Goal: Task Accomplishment & Management: Use online tool/utility

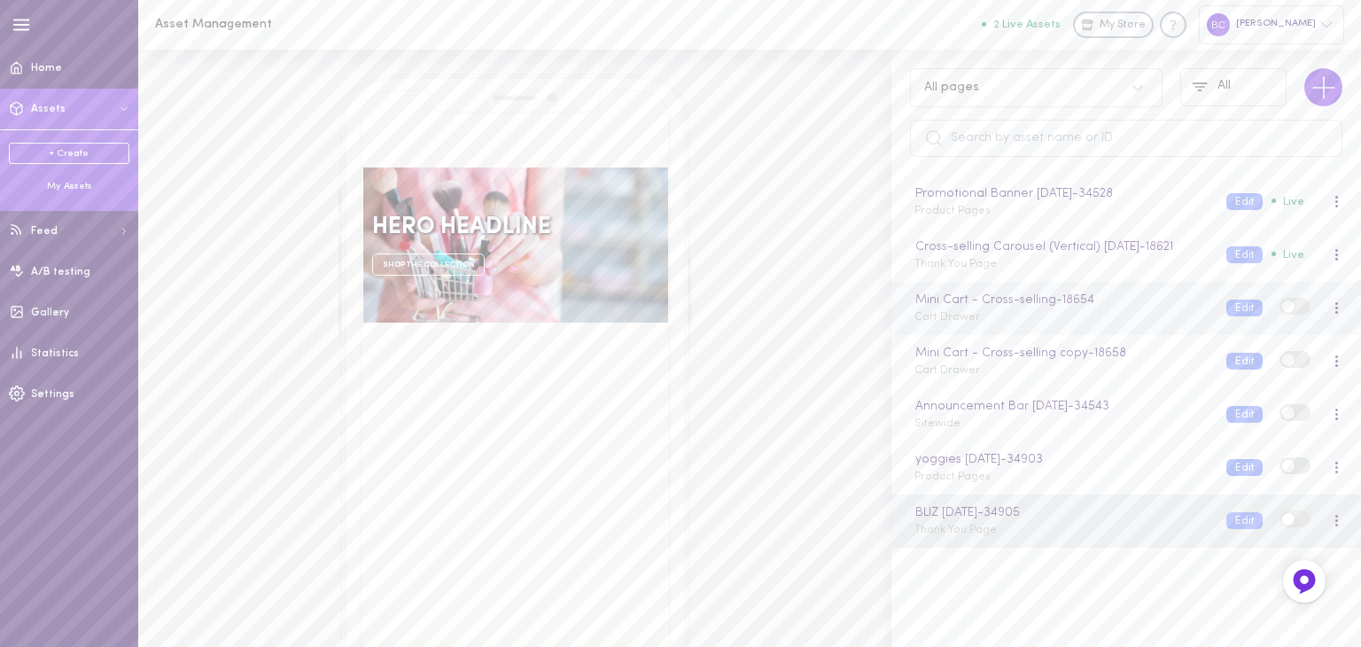
click at [980, 325] on div "Mini Cart - Cross-selling - 18654 Cart Drawer" at bounding box center [1057, 308] width 312 height 35
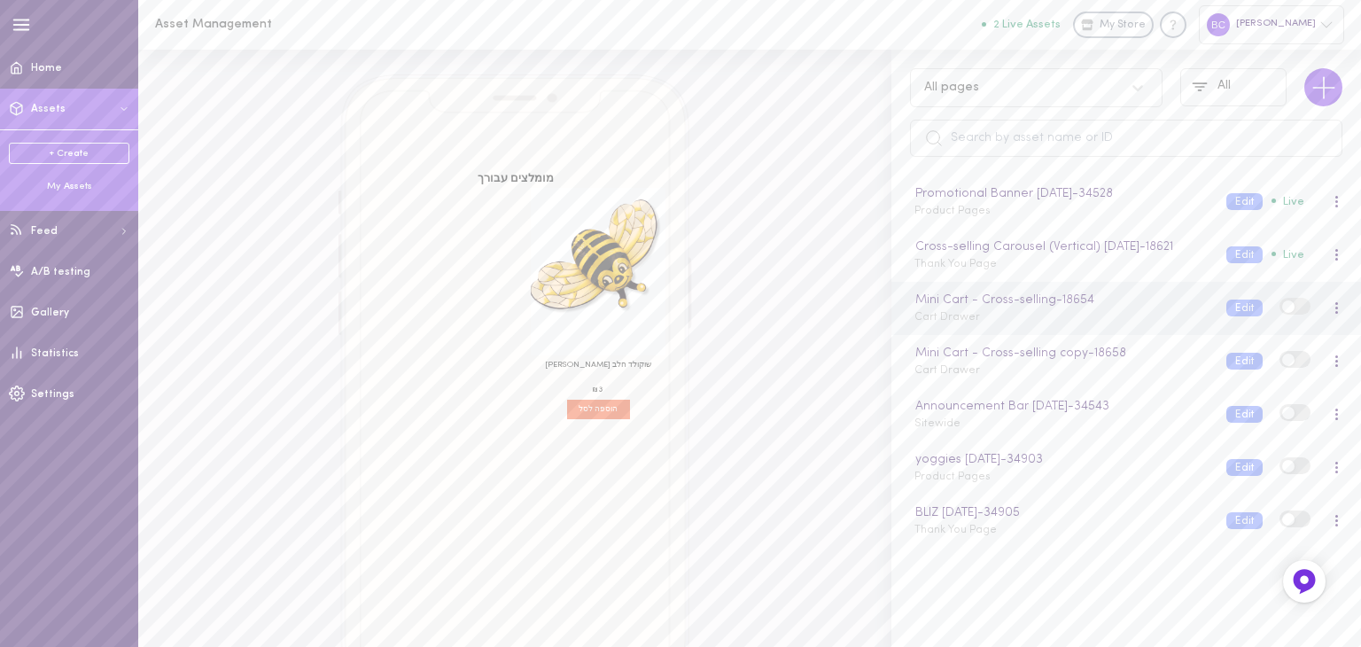
click at [1005, 325] on div "Mini Cart - Cross-selling - 18654 Cart Drawer" at bounding box center [1057, 308] width 312 height 35
click at [995, 310] on div "Mini Cart - Cross-selling - 18654" at bounding box center [1061, 300] width 298 height 19
click at [1071, 325] on div "Mini Cart - Cross-selling Cart Drawer" at bounding box center [1057, 308] width 312 height 35
click at [1236, 316] on button "Edit" at bounding box center [1245, 308] width 36 height 17
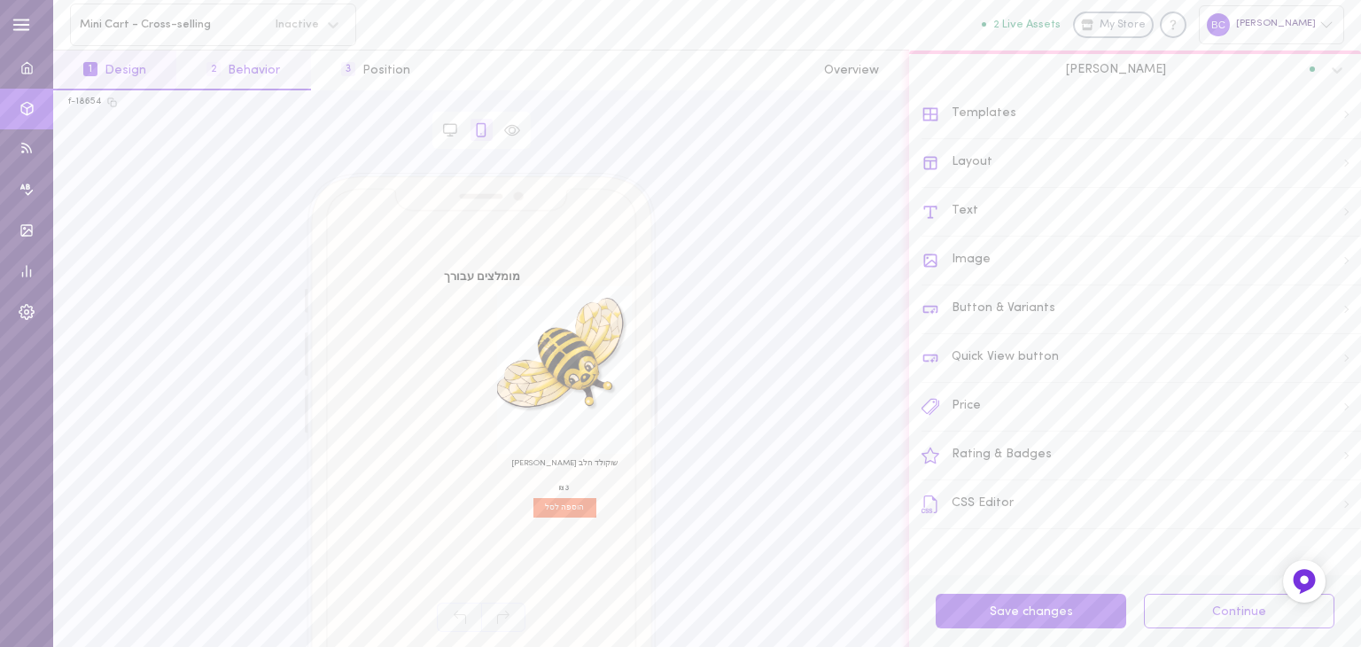
click at [246, 69] on button "2 Behavior" at bounding box center [243, 71] width 134 height 40
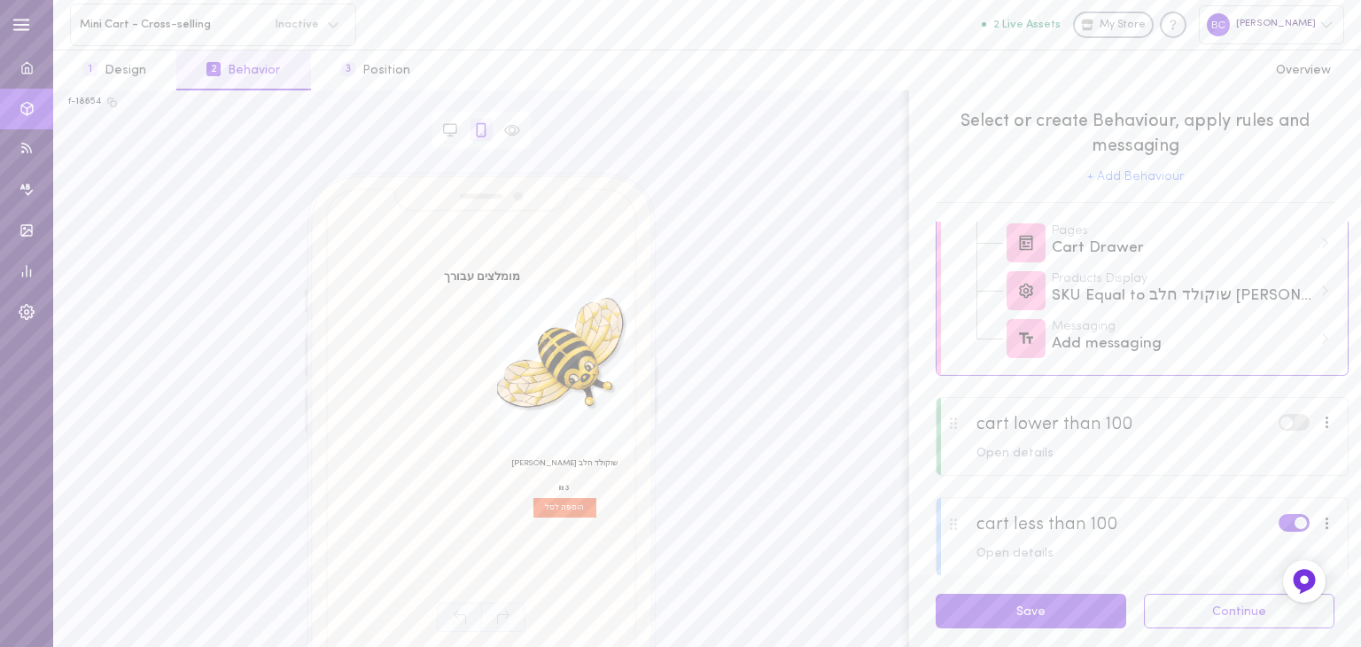
scroll to position [238, 0]
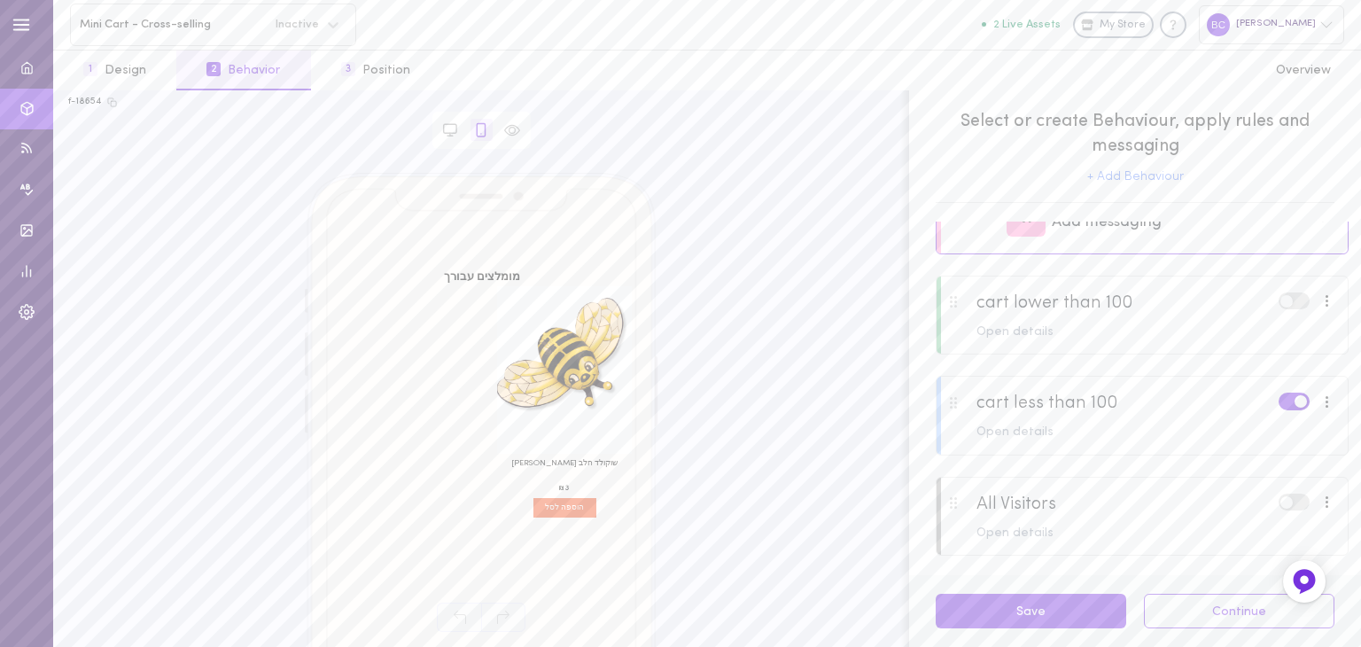
click at [1279, 405] on label at bounding box center [1294, 401] width 31 height 17
click at [0, 0] on input "checkbox" at bounding box center [0, 0] width 0 height 0
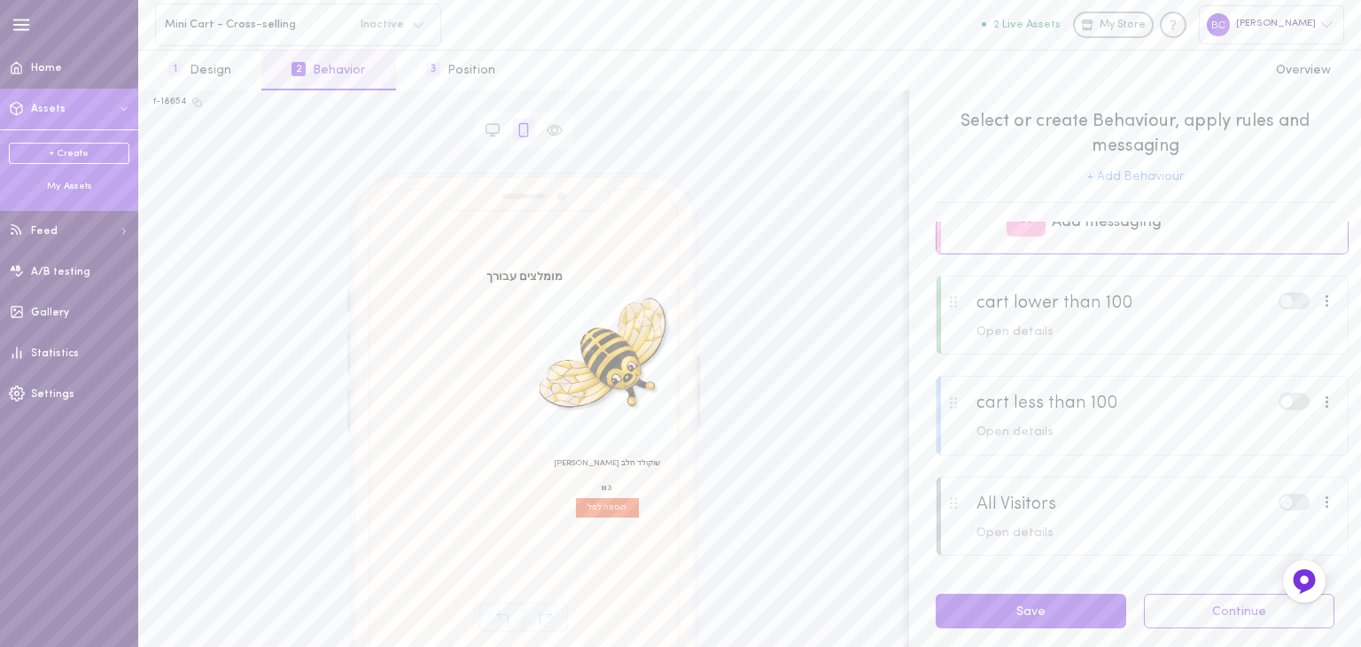
click at [61, 189] on div "My Assets" at bounding box center [69, 186] width 121 height 13
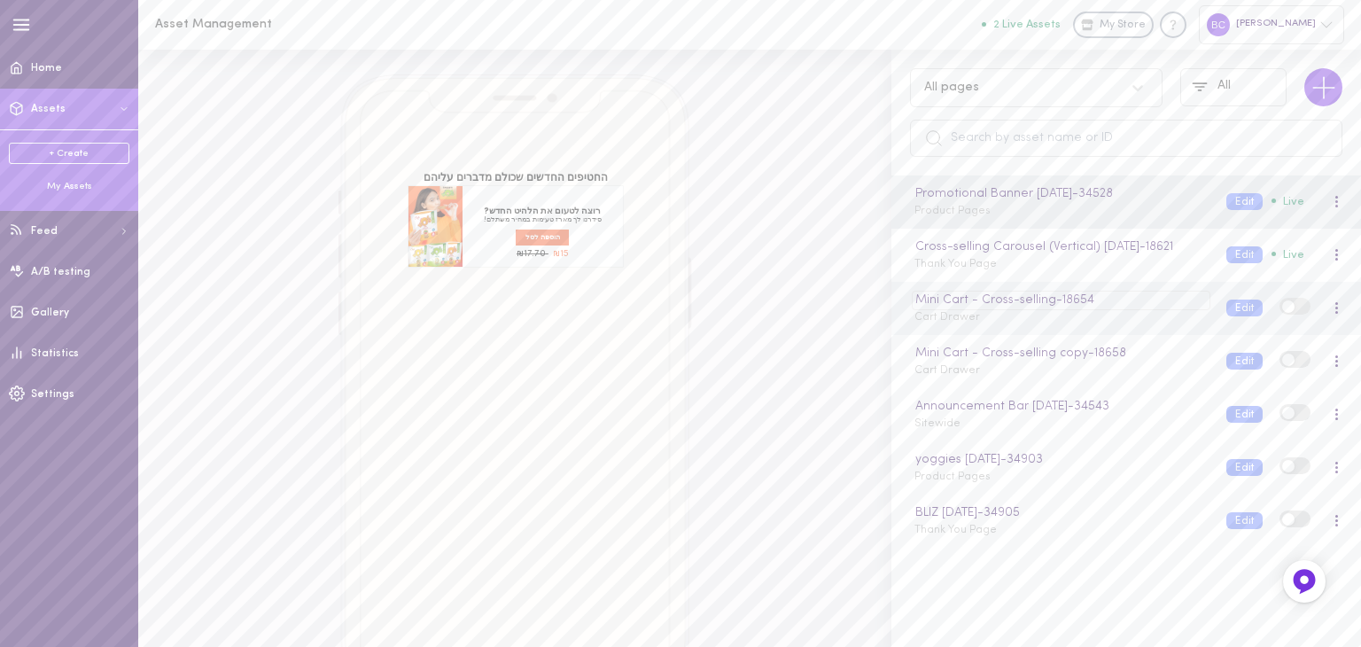
click at [1110, 310] on div "Mini Cart - Cross-selling - 18654" at bounding box center [1061, 300] width 298 height 19
click at [1095, 325] on div "Mini Cart - Cross-selling Cart Drawer" at bounding box center [1057, 308] width 312 height 35
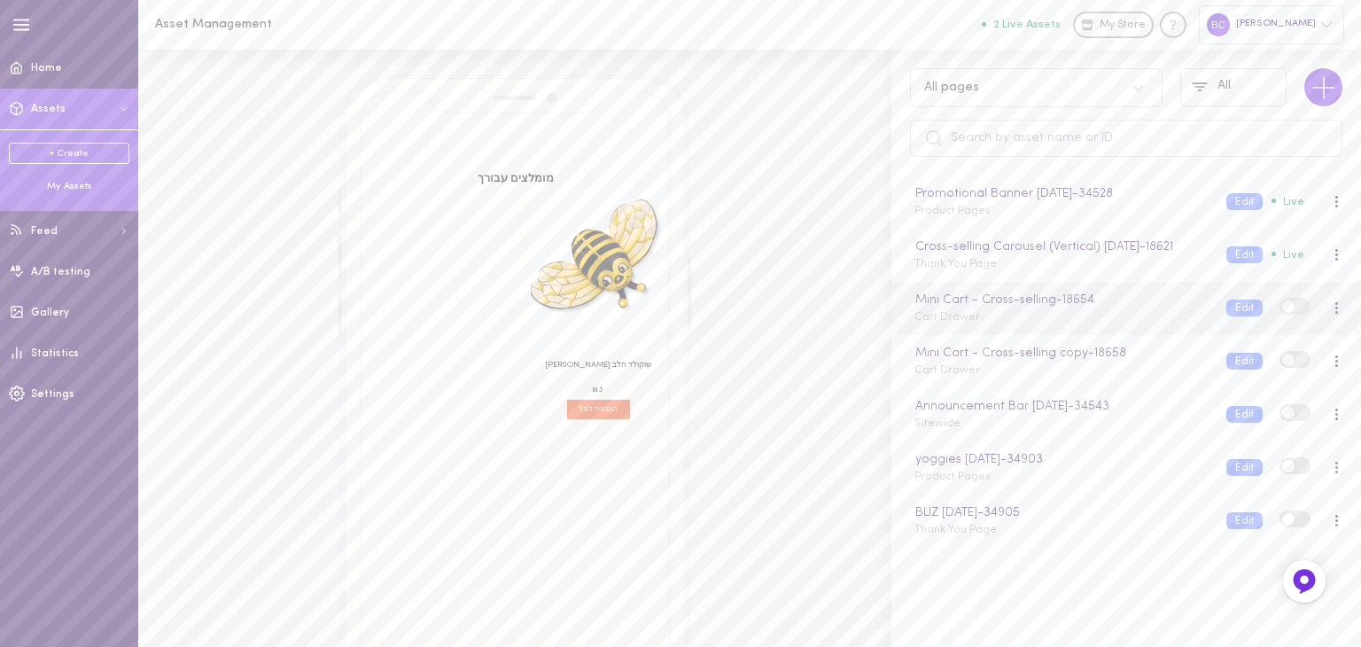
click at [1331, 318] on div at bounding box center [1336, 308] width 11 height 19
click at [1205, 487] on div "Delete" at bounding box center [1244, 484] width 158 height 41
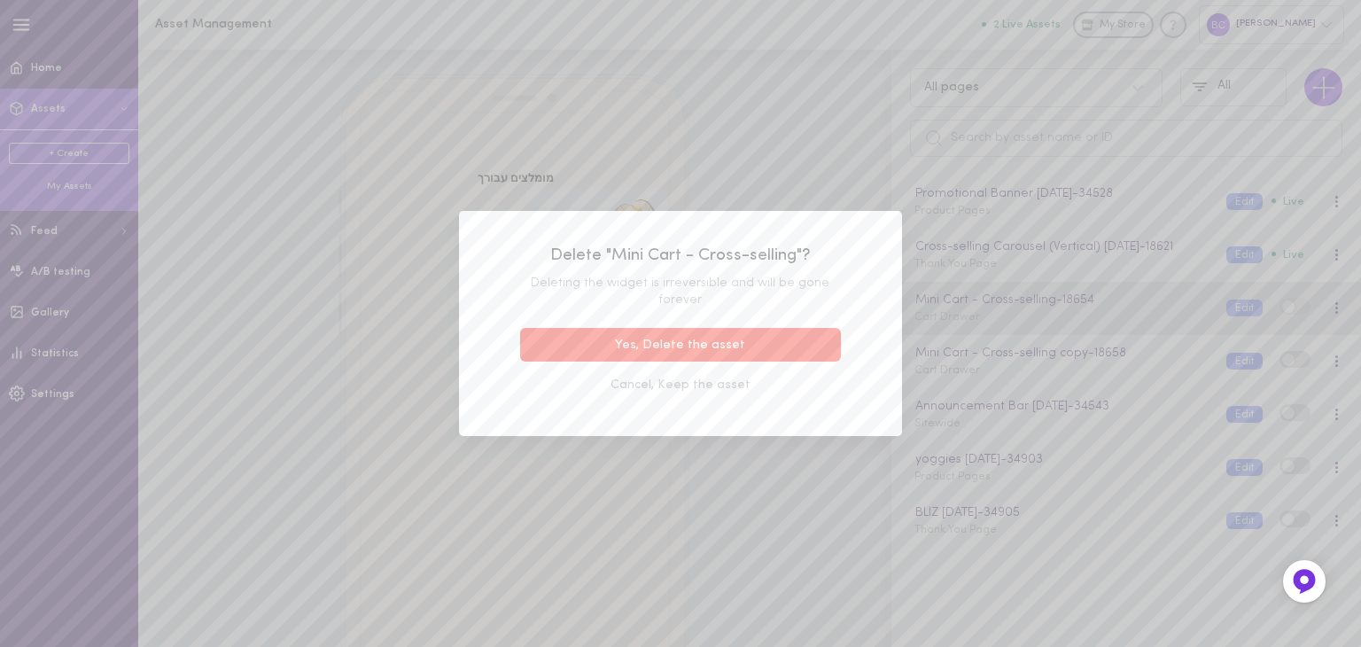
click at [629, 337] on button "Yes, Delete the asset" at bounding box center [680, 345] width 321 height 35
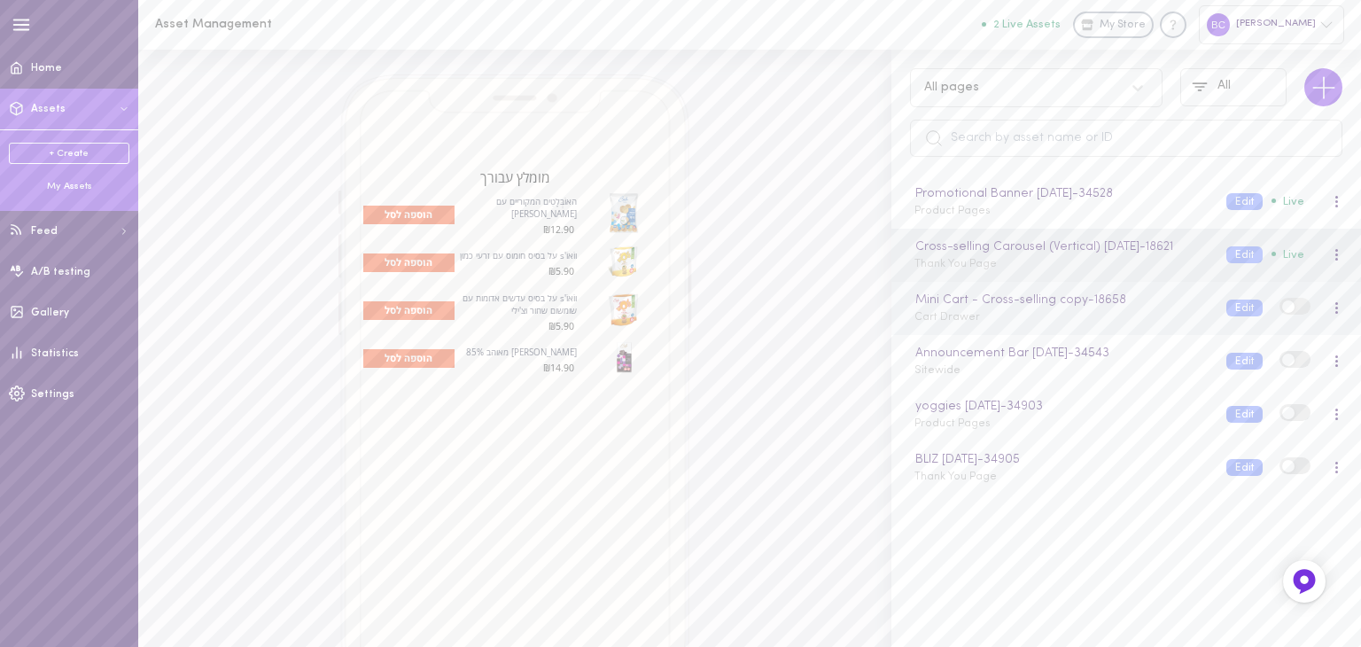
click at [1037, 325] on div "Mini Cart - Cross-selling copy - 18658 Cart Drawer" at bounding box center [1057, 308] width 312 height 35
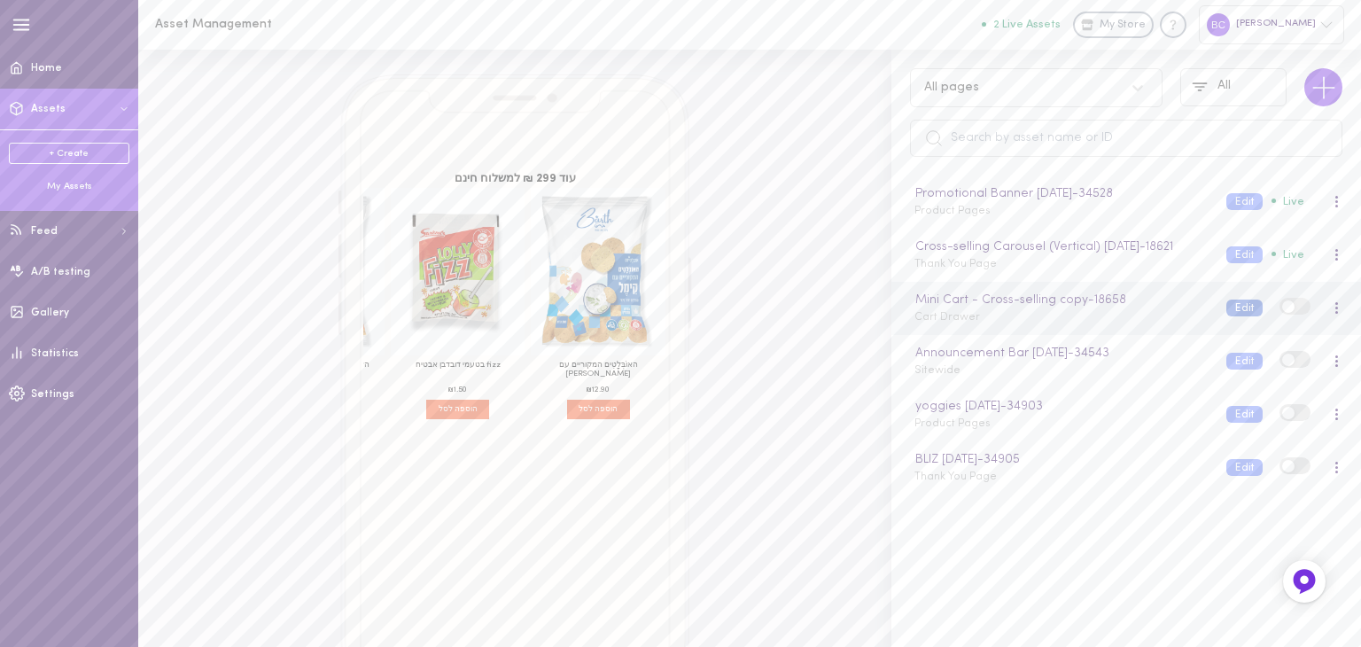
click at [1228, 316] on button "Edit" at bounding box center [1245, 308] width 36 height 17
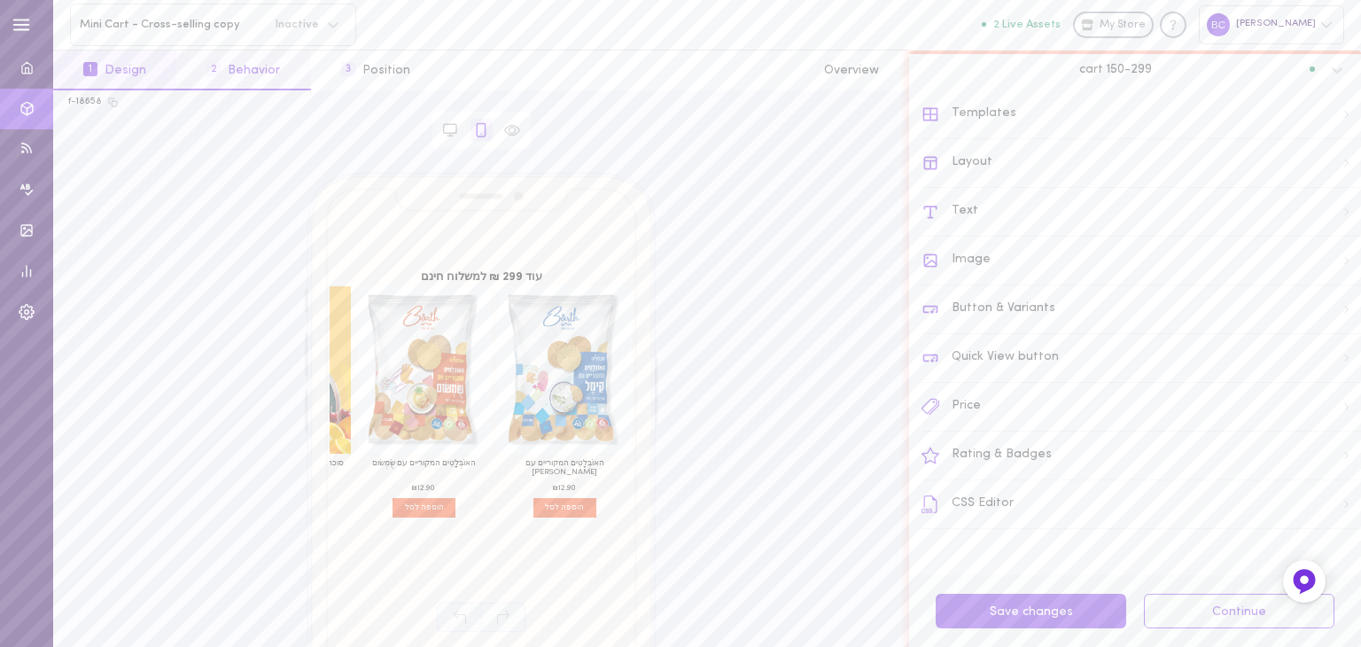
click at [257, 72] on button "2 Behavior" at bounding box center [243, 71] width 134 height 40
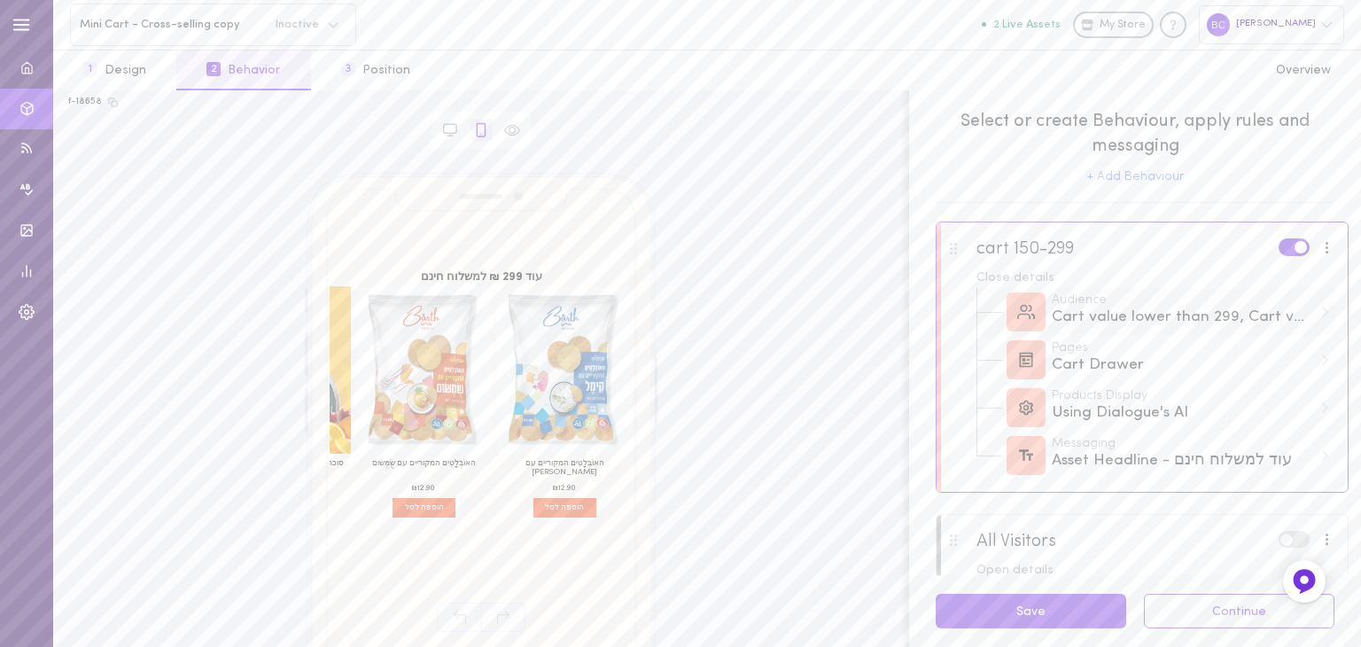
click at [1142, 306] on div "Audience" at bounding box center [1182, 300] width 261 height 12
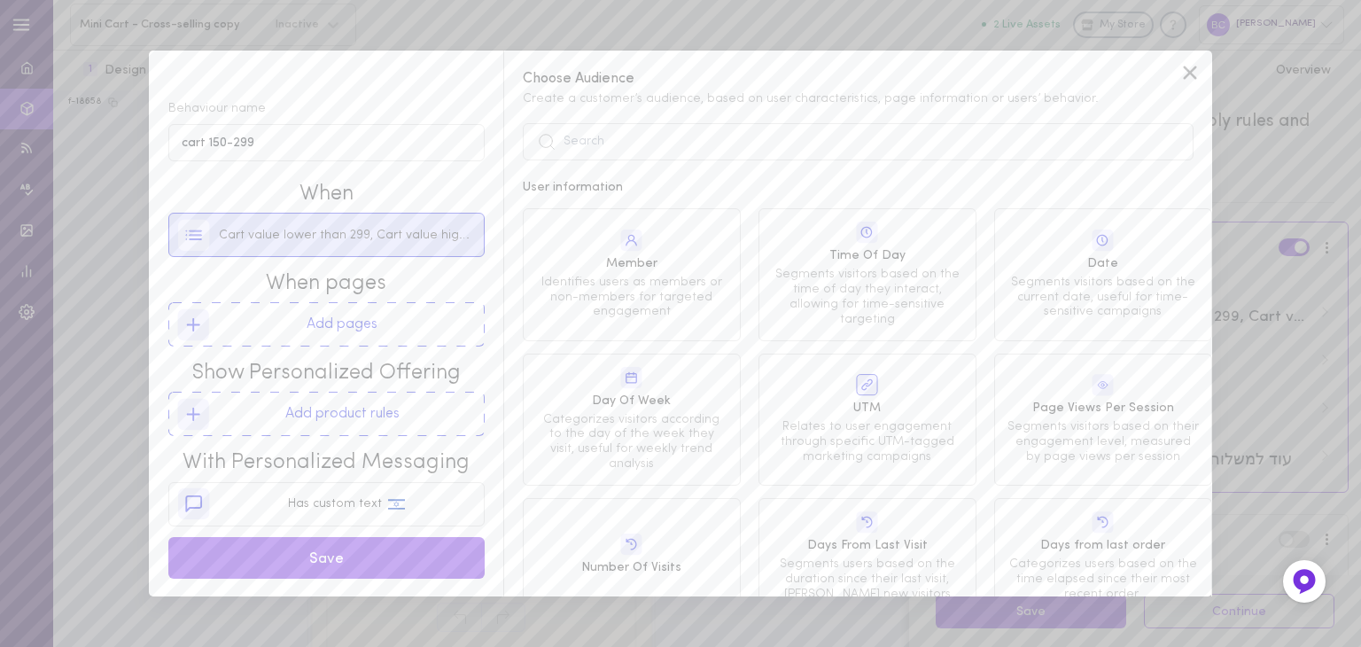
click at [320, 240] on span "Cart value lower than 299, Cart value higher than 150" at bounding box center [347, 236] width 256 height 18
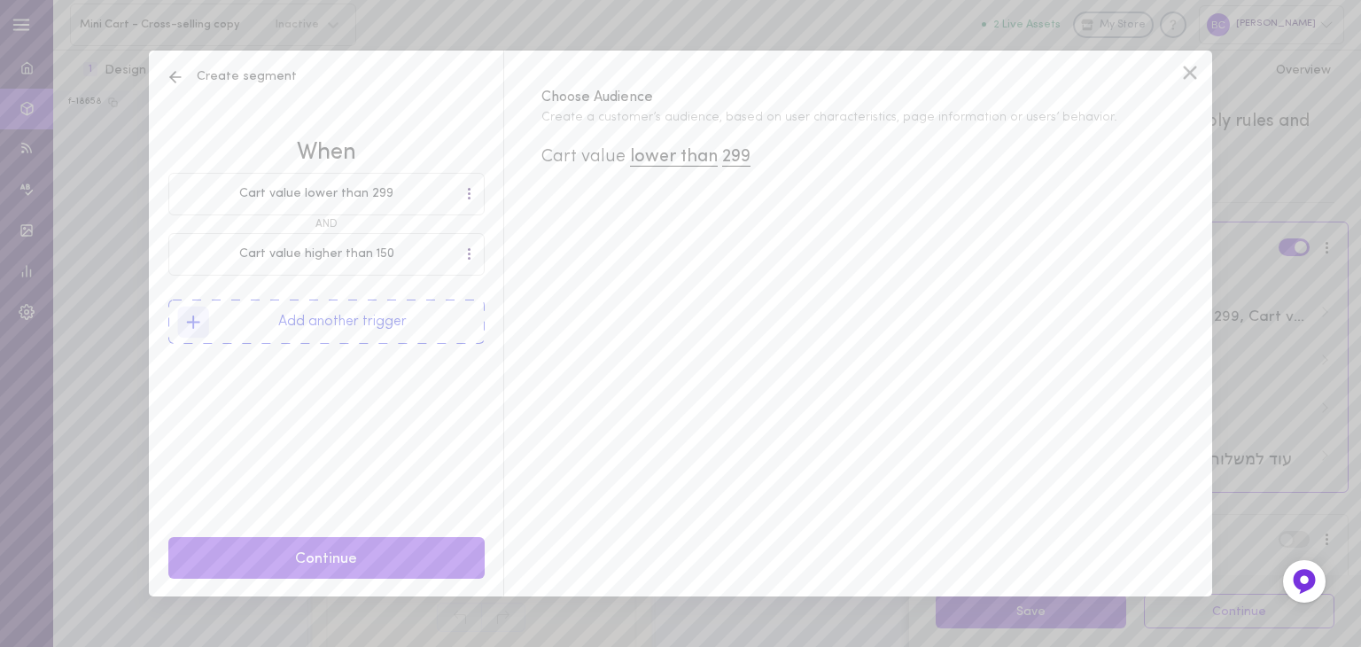
click at [1190, 73] on icon at bounding box center [1190, 72] width 13 height 13
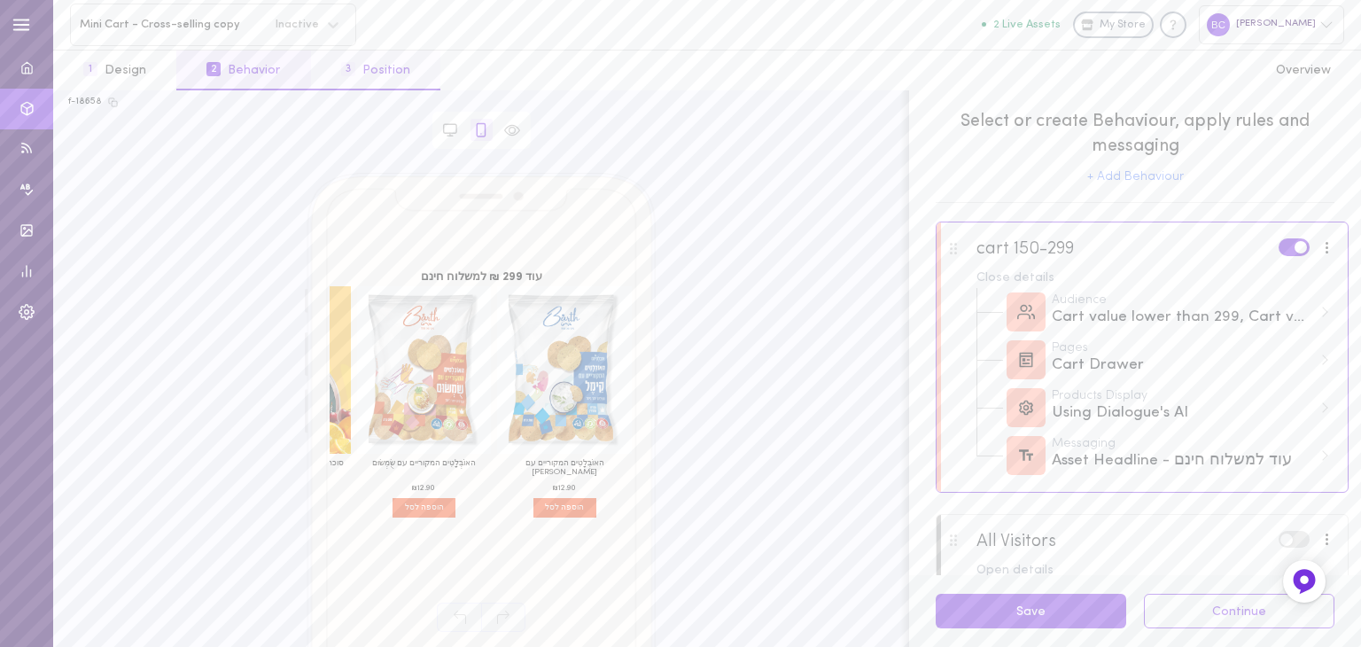
click at [376, 79] on button "3 Position" at bounding box center [375, 71] width 129 height 40
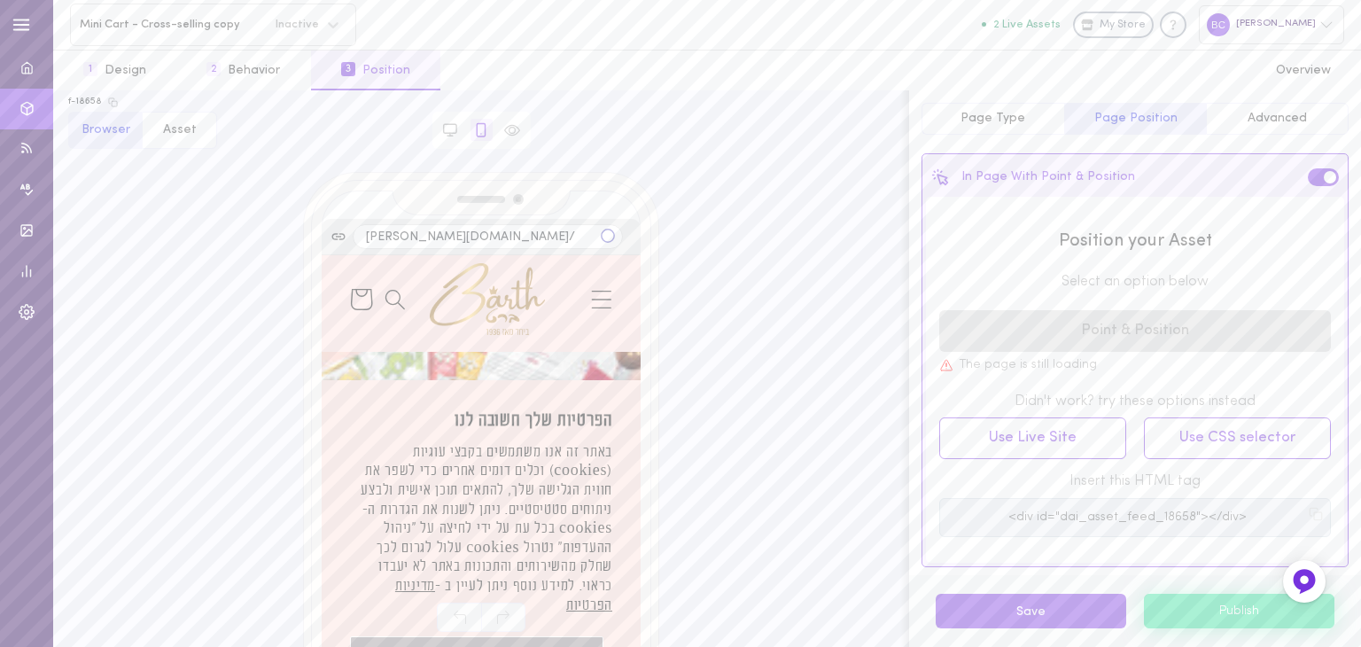
drag, startPoint x: 742, startPoint y: 510, endPoint x: 371, endPoint y: 302, distance: 424.6
click at [371, 302] on icon at bounding box center [361, 299] width 50 height 50
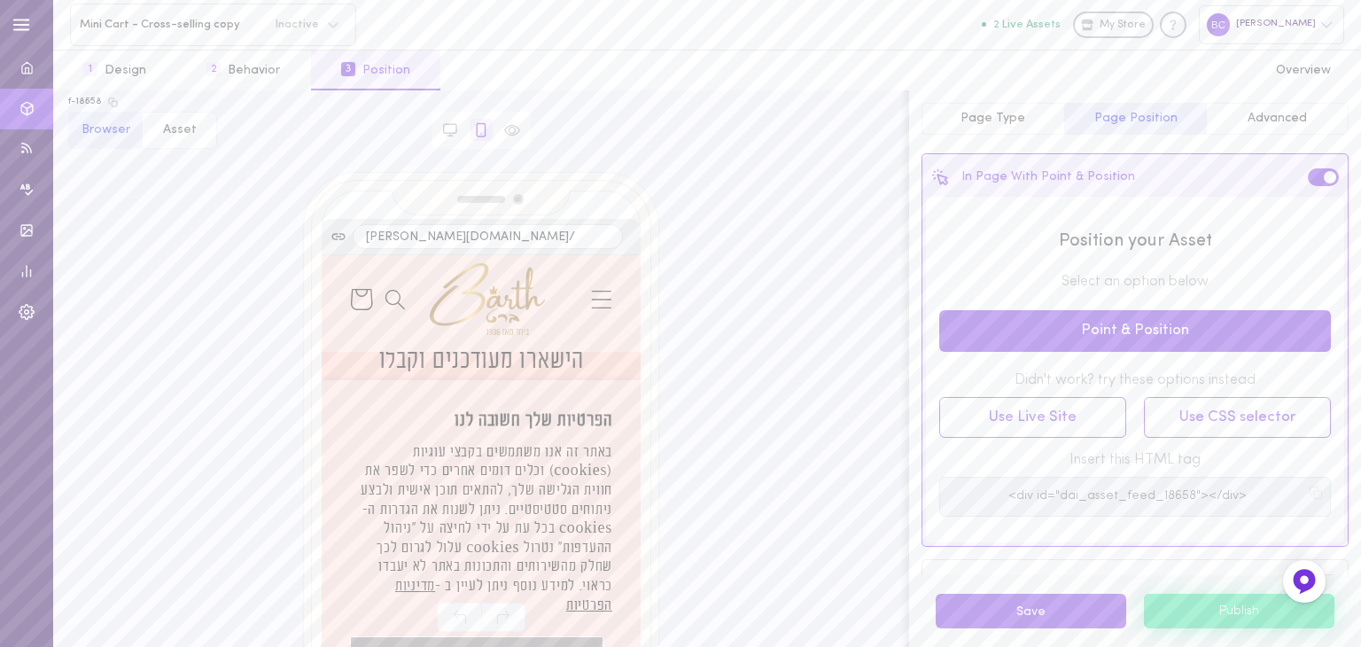
click at [381, 299] on icon at bounding box center [361, 299] width 50 height 50
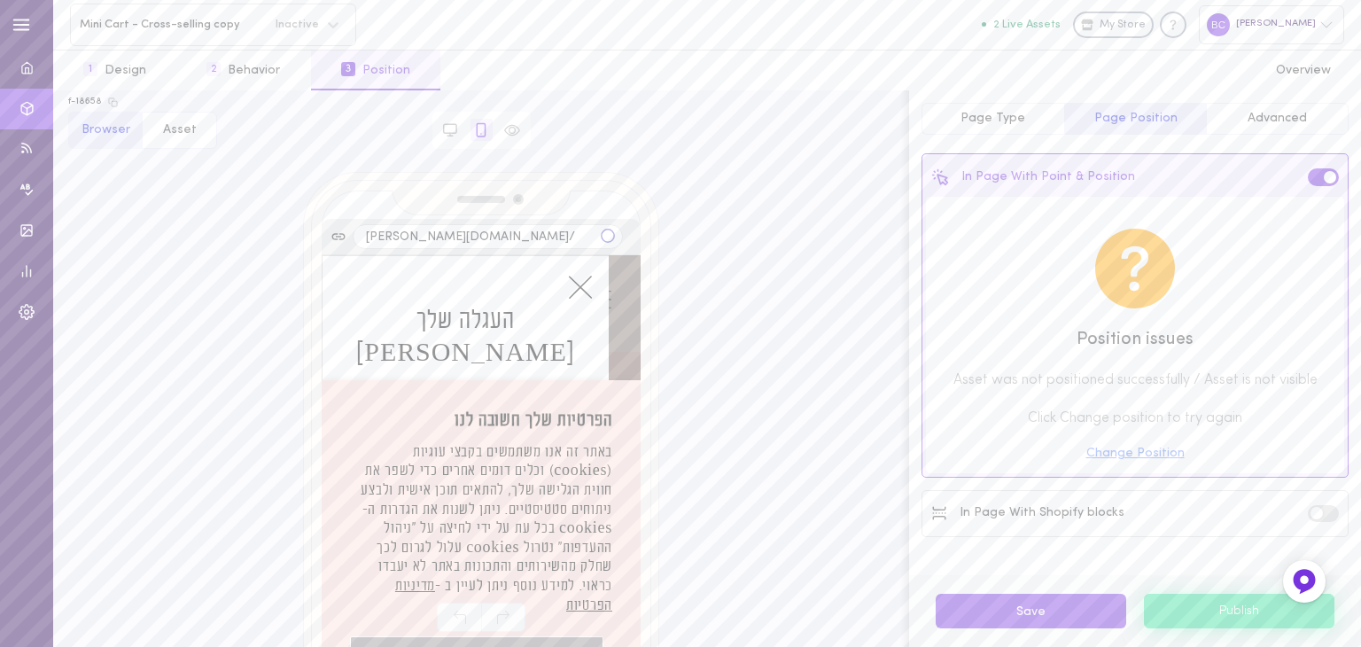
scroll to position [145, 0]
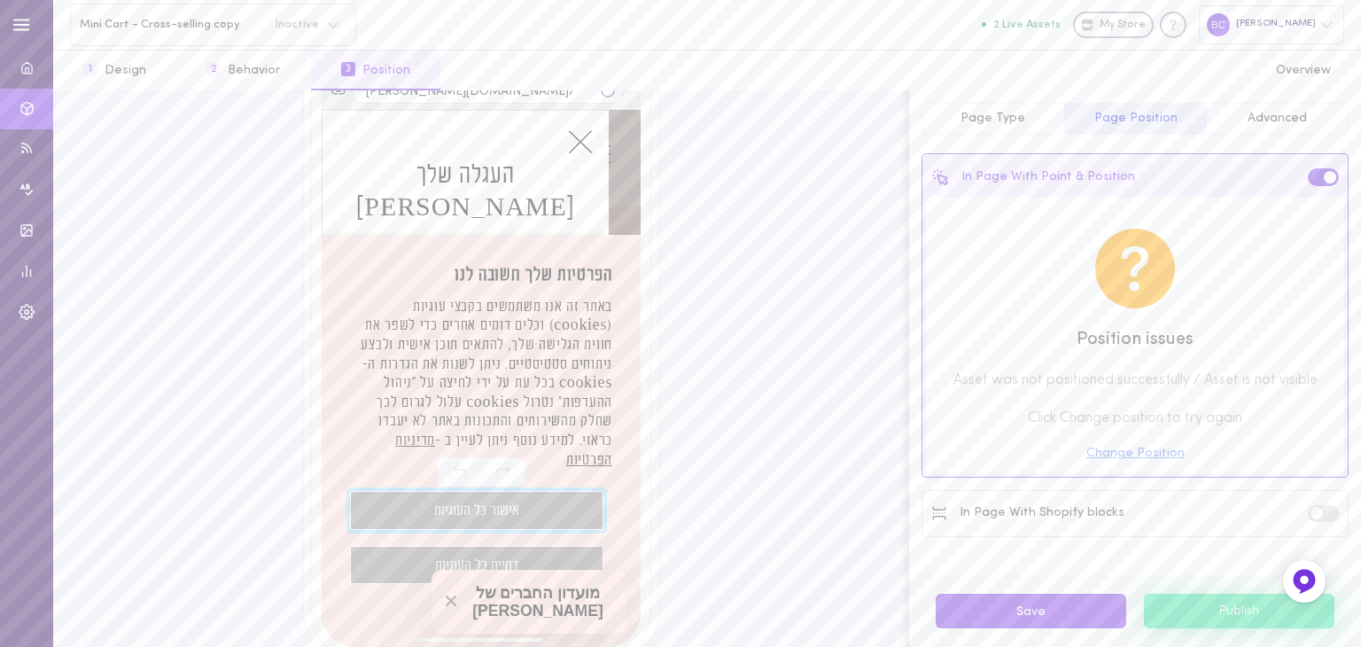
click at [513, 508] on button "אישור כל העוגיות" at bounding box center [476, 510] width 253 height 39
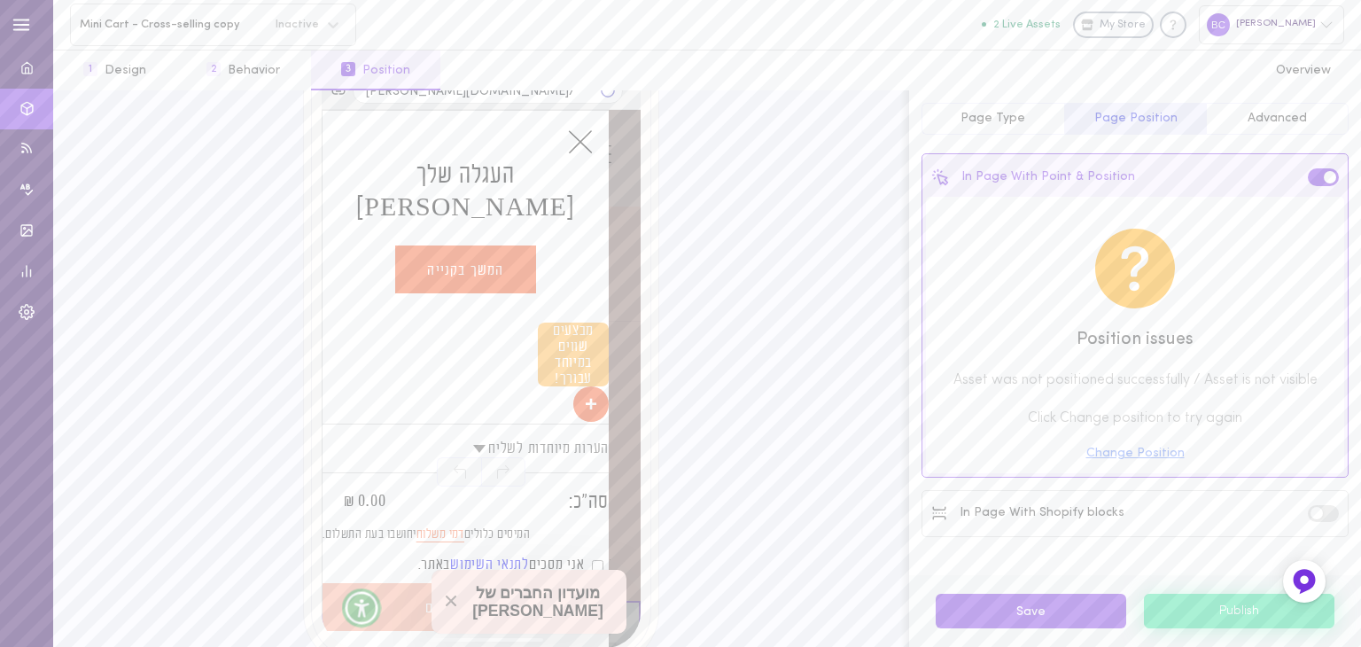
click at [591, 149] on icon "סגור" at bounding box center [581, 142] width 26 height 26
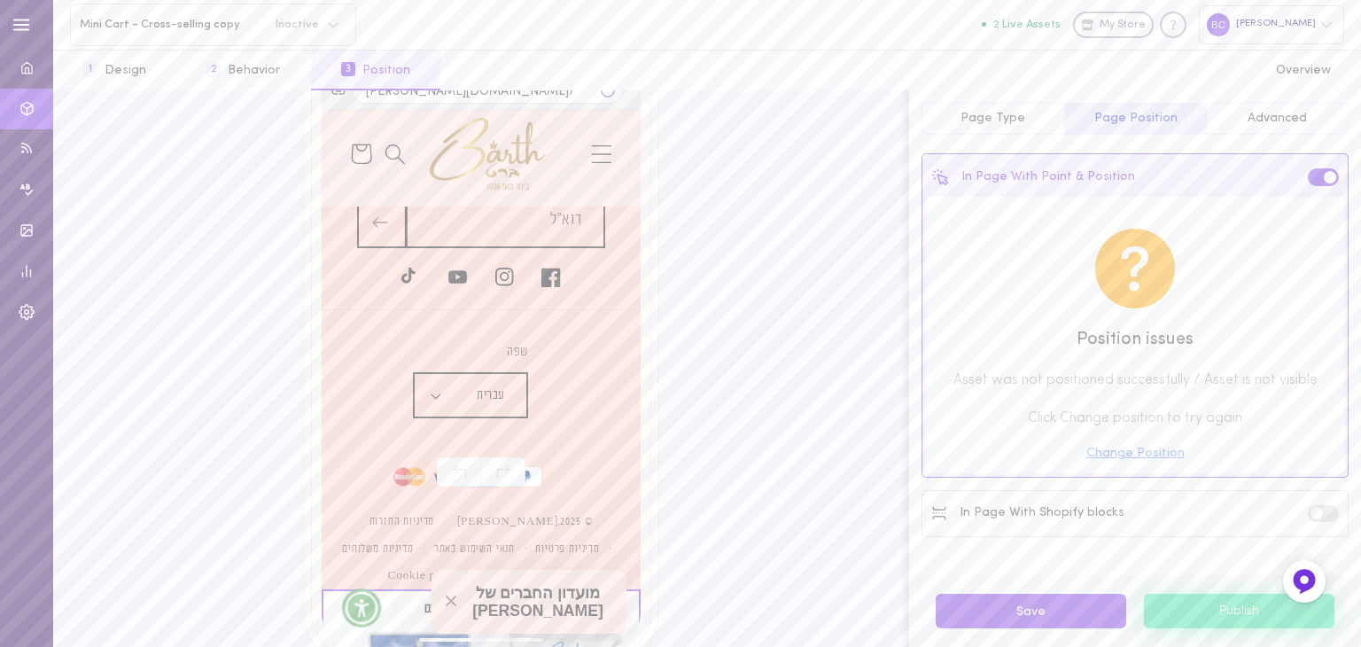
scroll to position [6193, 0]
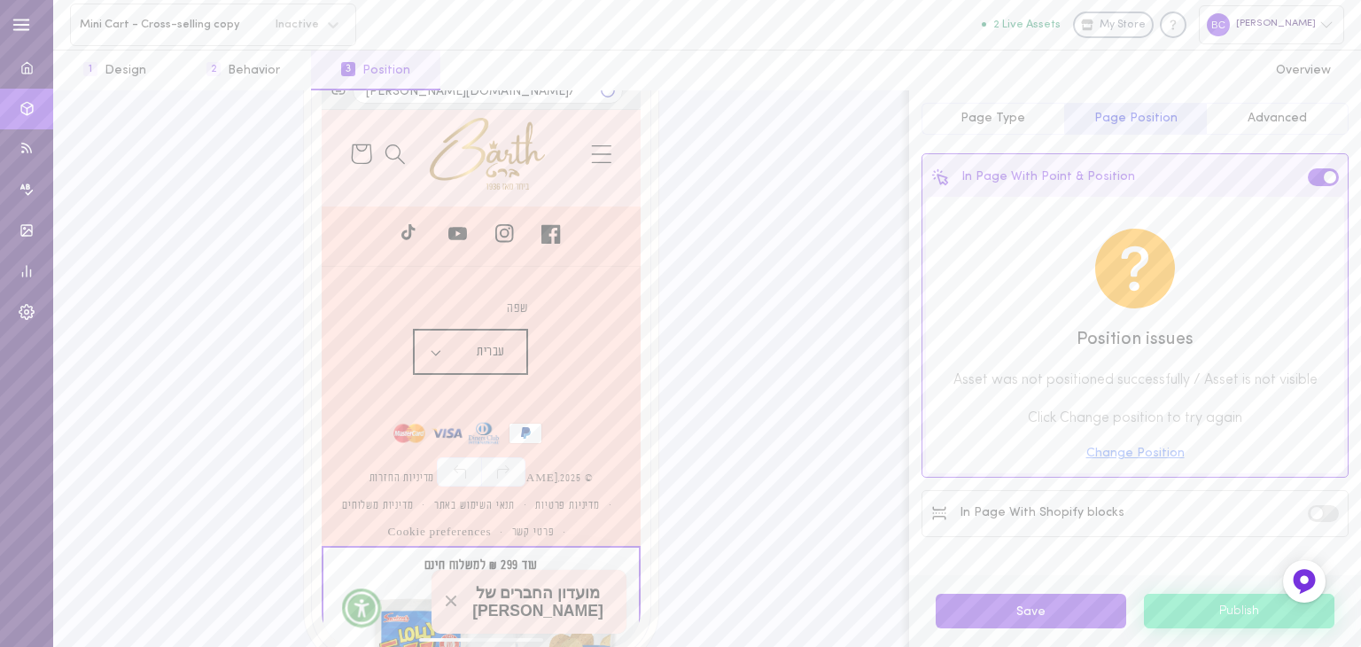
click at [1019, 121] on span "Page Type" at bounding box center [993, 118] width 65 height 13
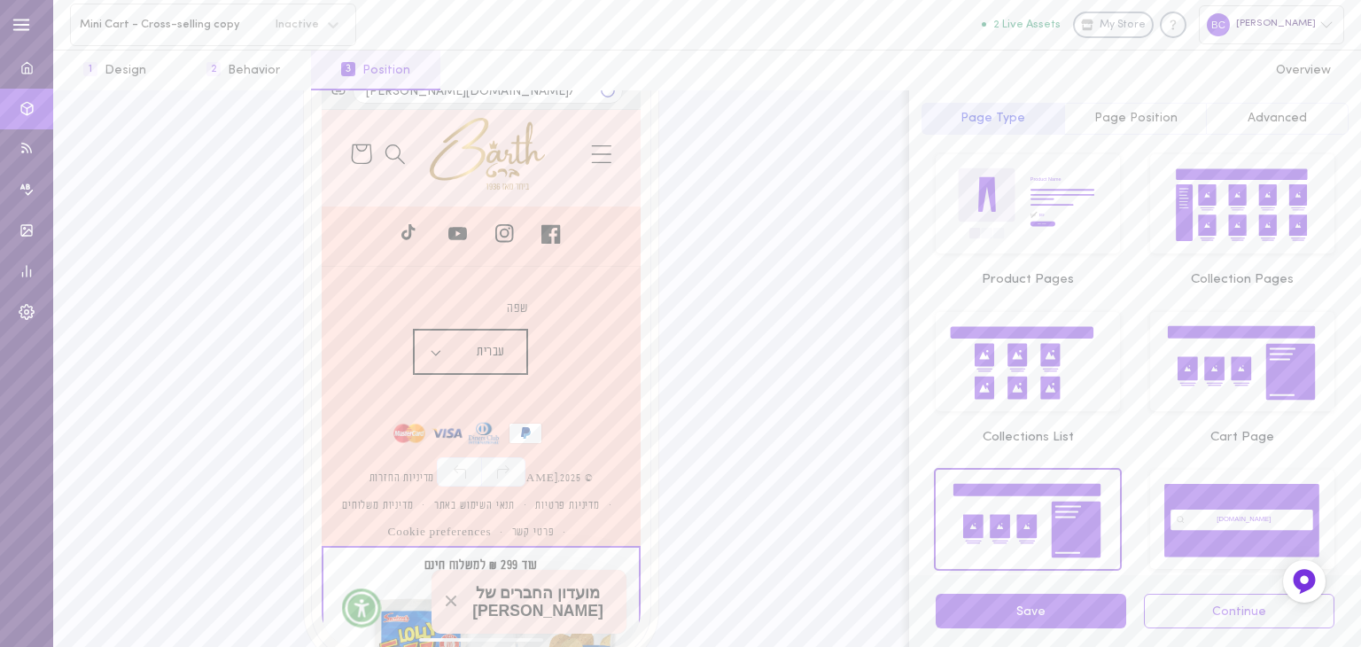
click at [1336, 27] on div "[PERSON_NAME]" at bounding box center [1271, 24] width 145 height 38
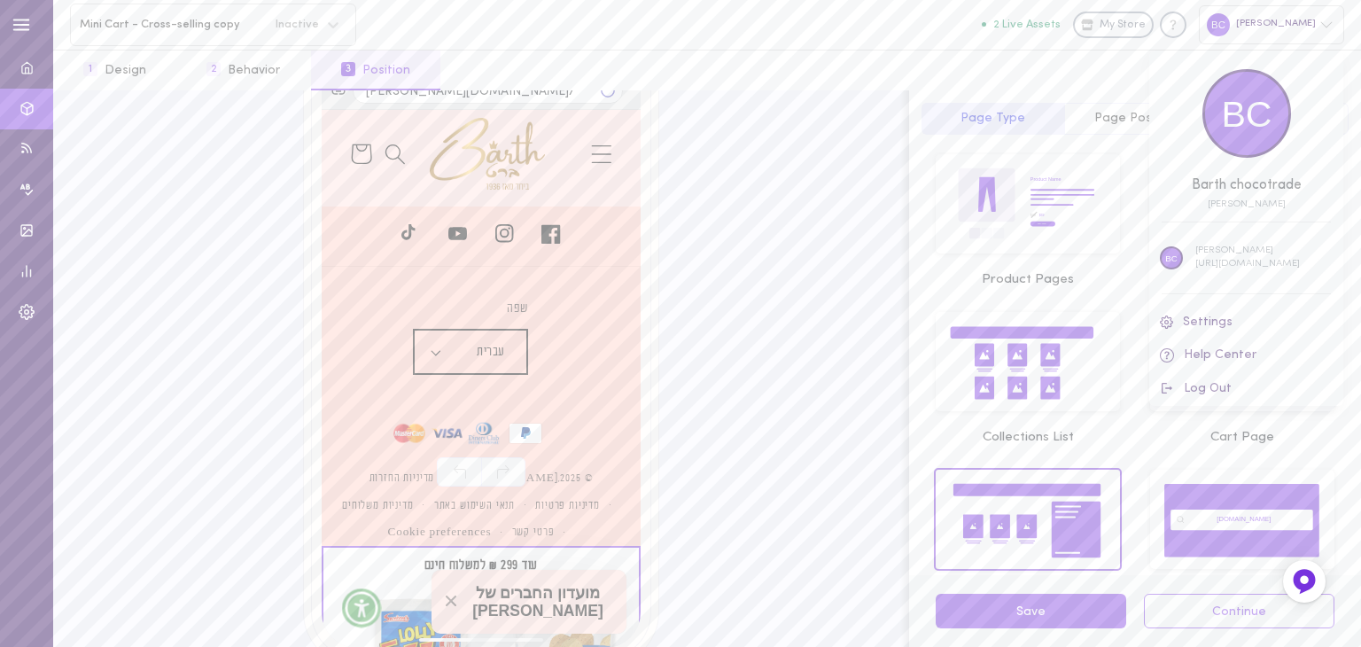
click at [1336, 27] on div at bounding box center [680, 323] width 1361 height 647
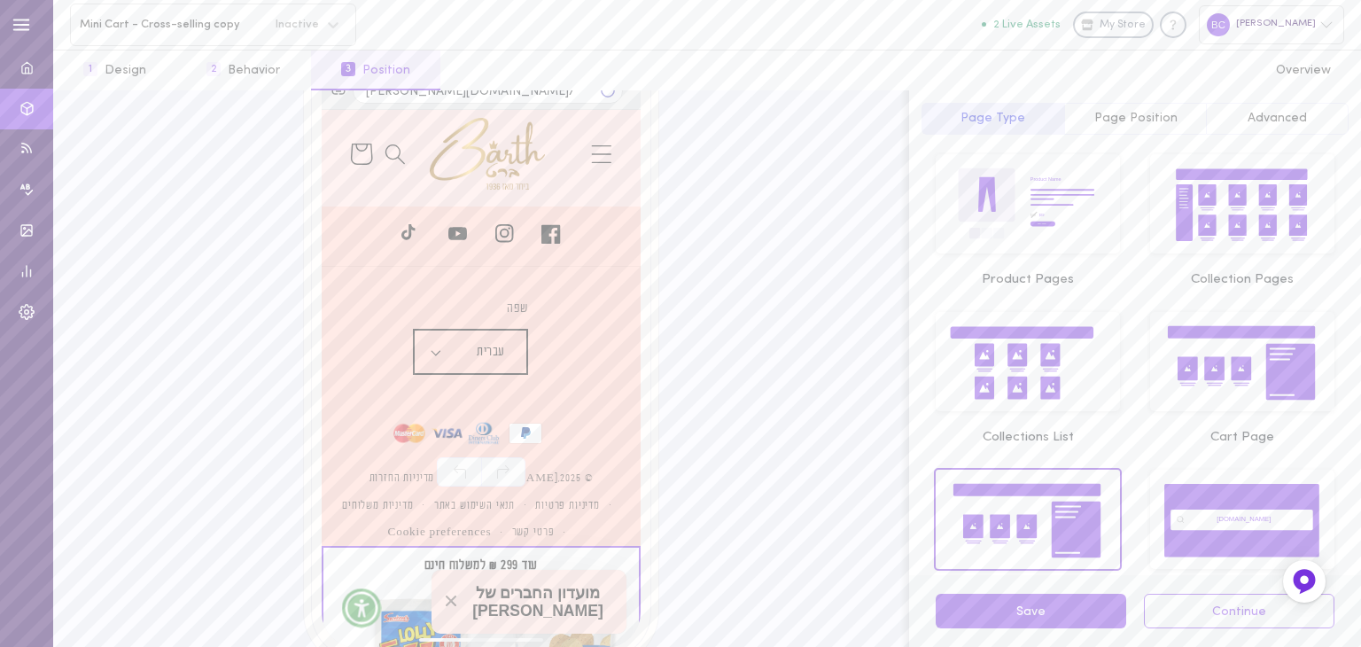
click at [372, 145] on icon at bounding box center [361, 154] width 50 height 50
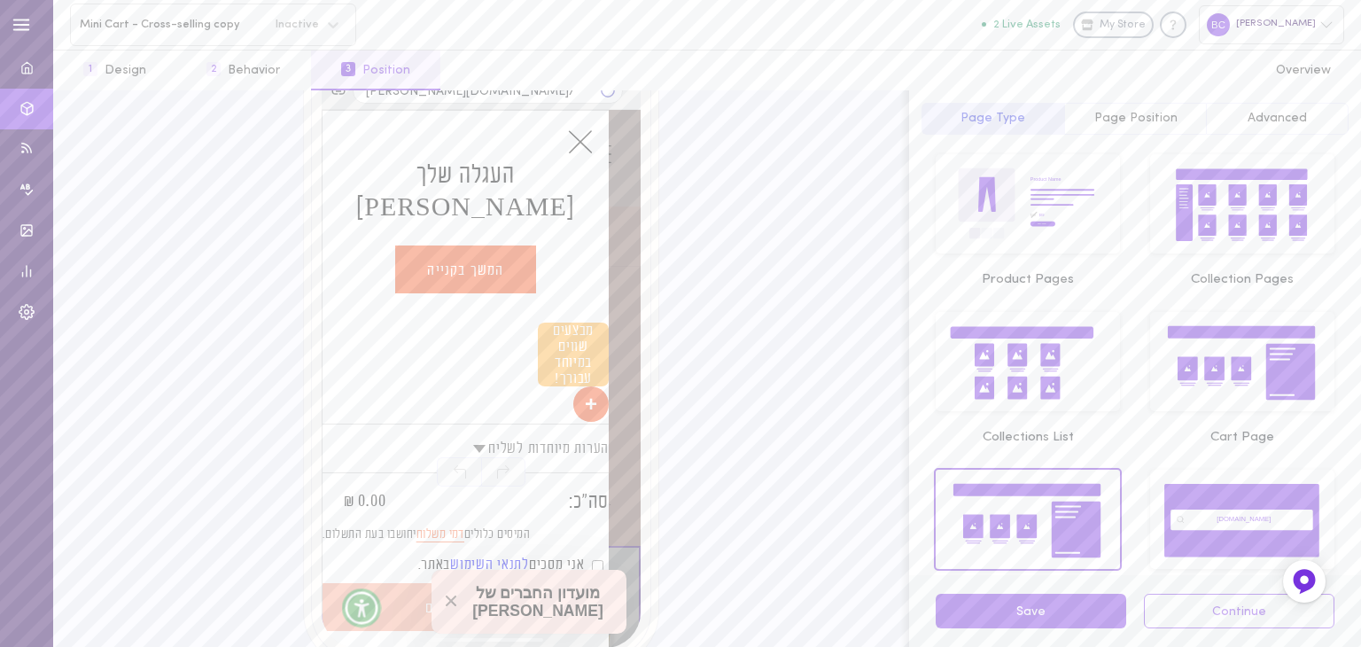
scroll to position [6125, 0]
click at [578, 132] on icon "סגור" at bounding box center [581, 142] width 26 height 26
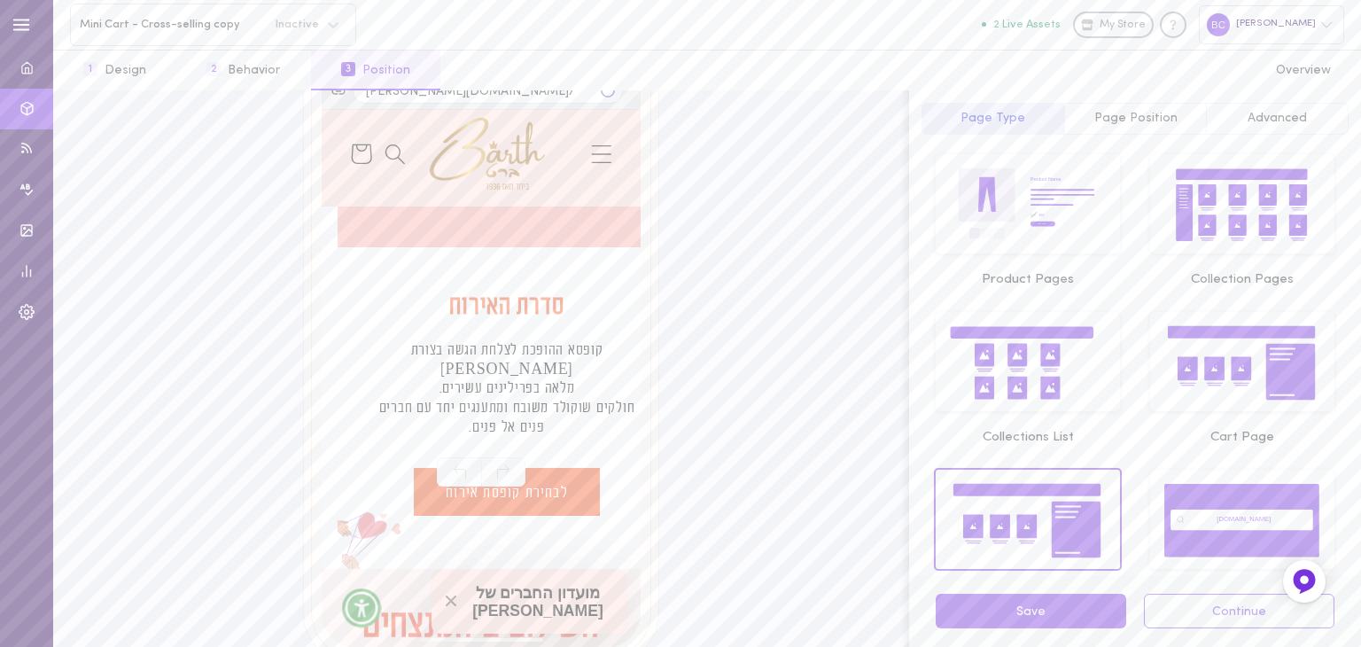
scroll to position [3091, 0]
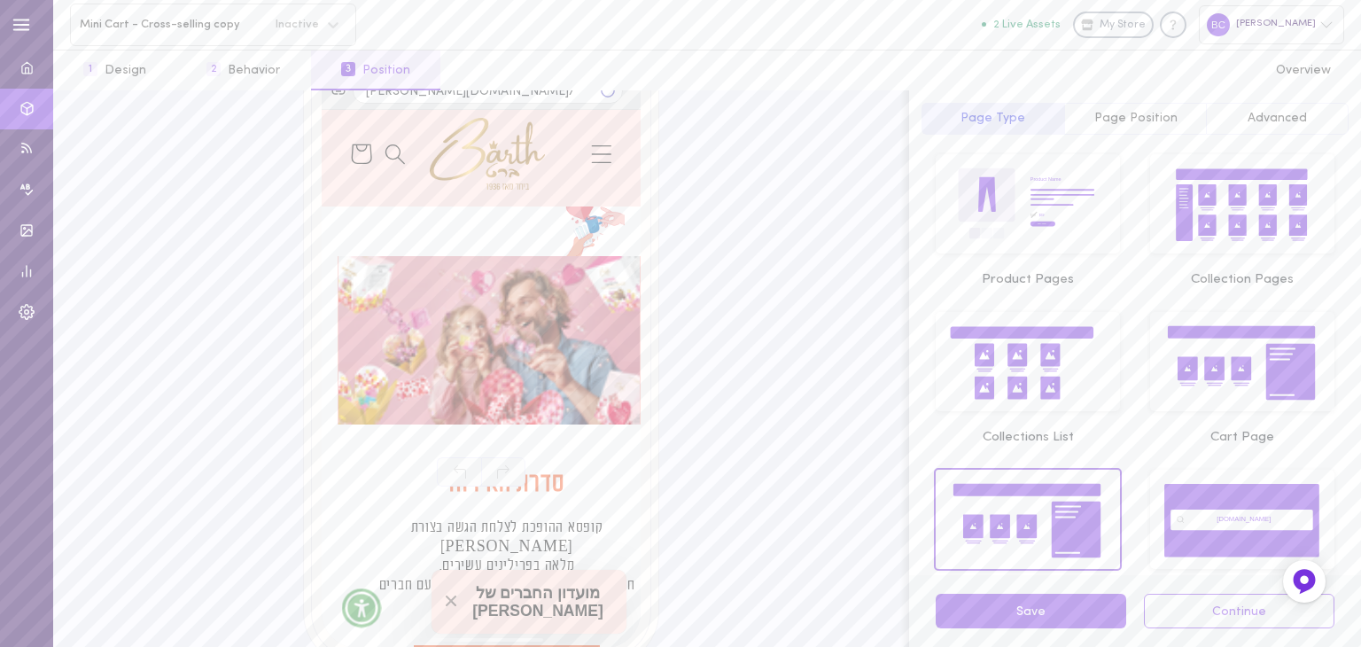
click at [1132, 114] on span "Page Position" at bounding box center [1136, 118] width 83 height 13
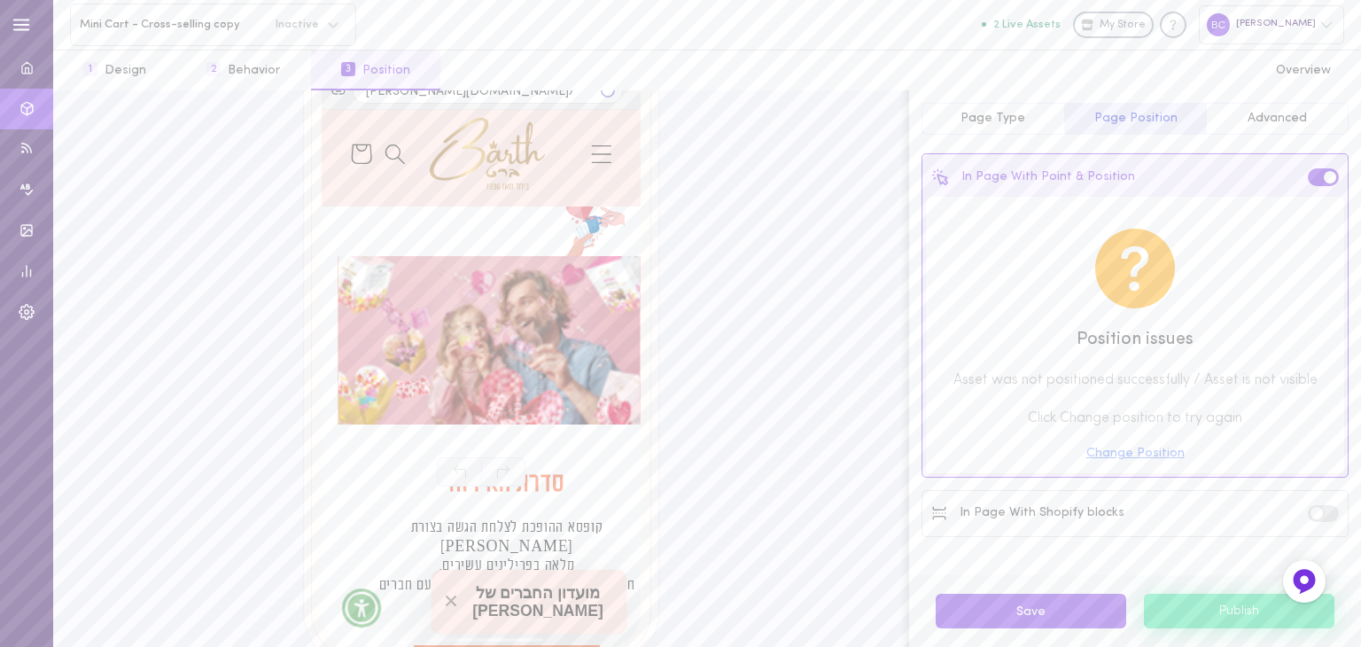
click at [1296, 119] on span "Advanced" at bounding box center [1277, 118] width 59 height 13
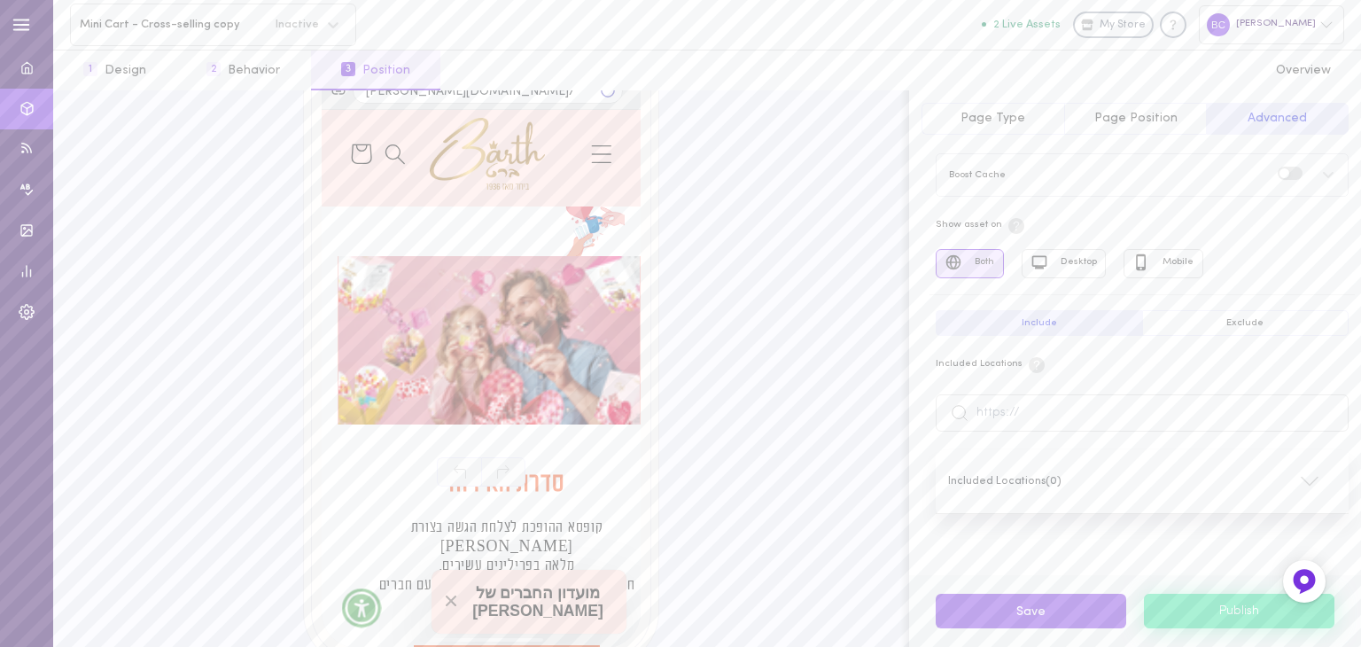
click at [983, 113] on span "Page Type" at bounding box center [993, 118] width 65 height 13
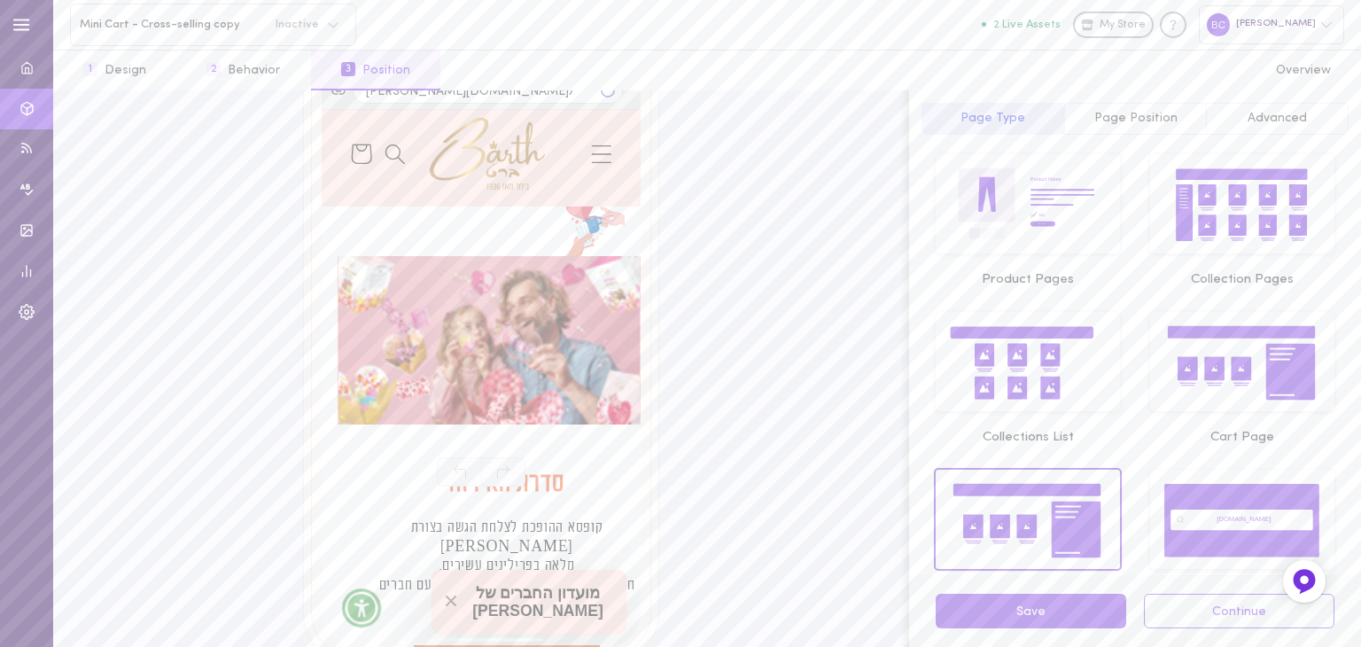
click at [1117, 116] on span "Page Position" at bounding box center [1136, 118] width 83 height 13
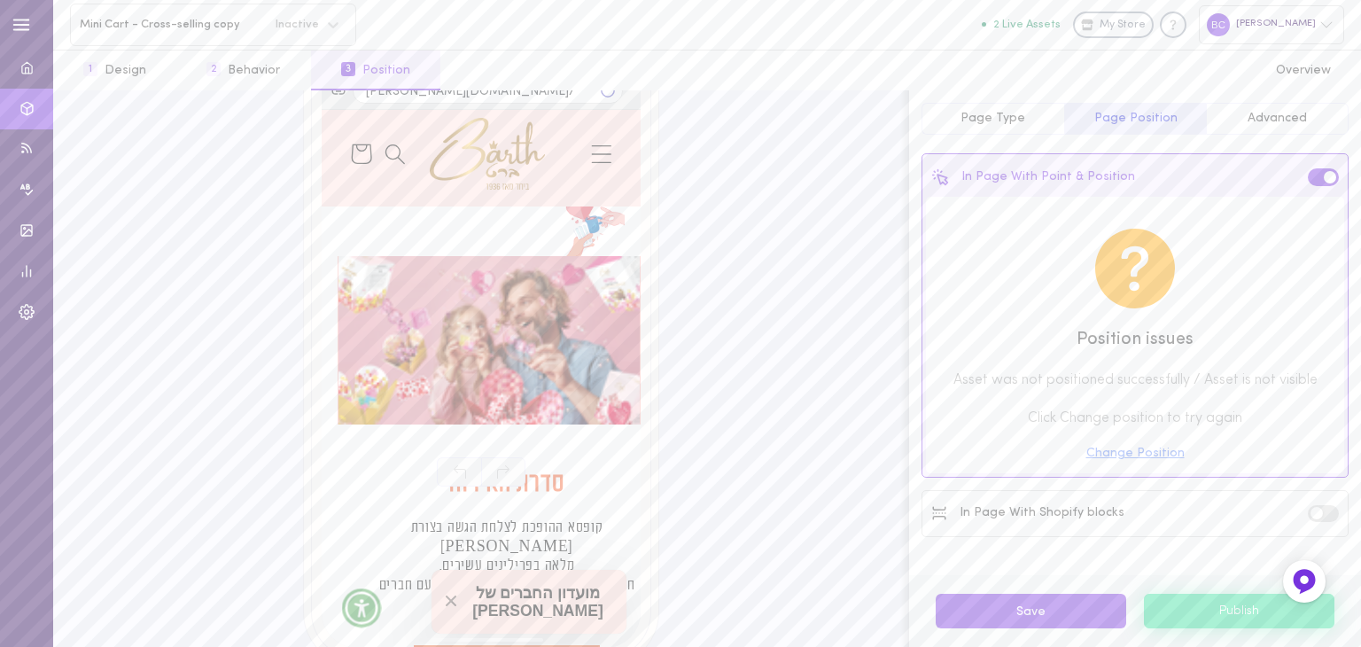
click at [1141, 453] on button "Change Position" at bounding box center [1136, 454] width 98 height 12
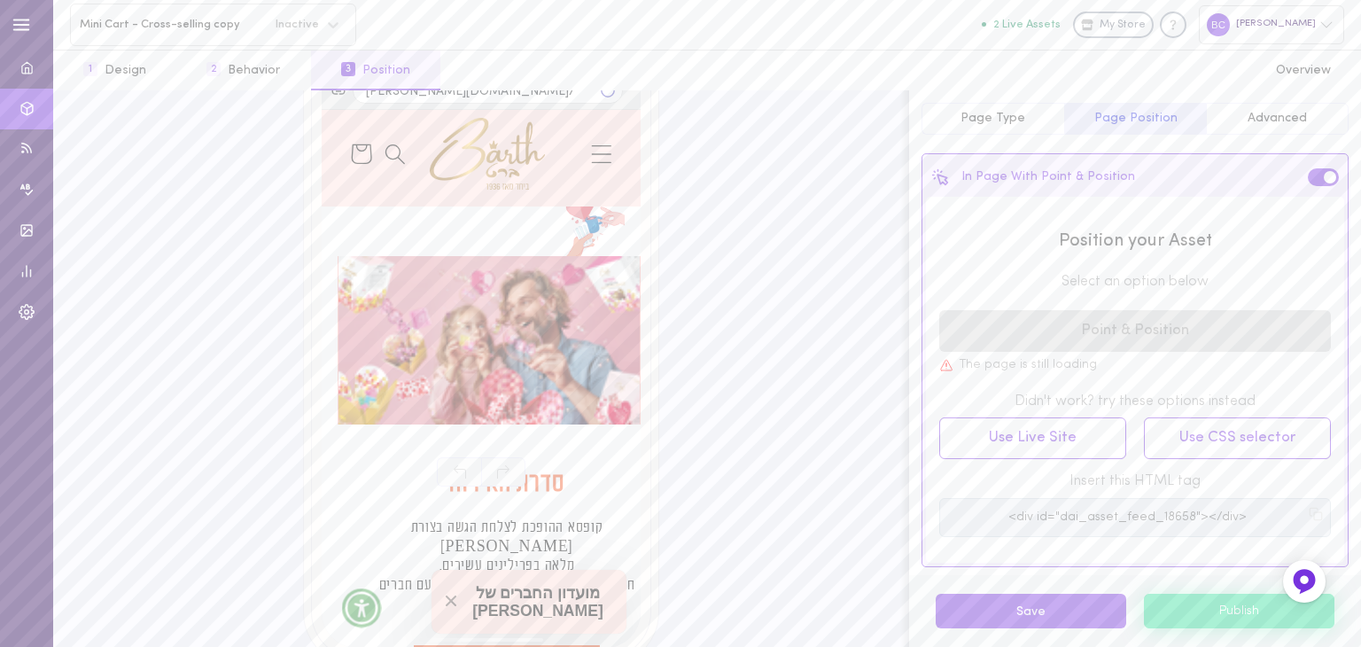
click at [1309, 512] on icon at bounding box center [1316, 514] width 14 height 14
click at [822, 201] on div "[PERSON_NAME][DOMAIN_NAME]/" at bounding box center [481, 230] width 826 height 418
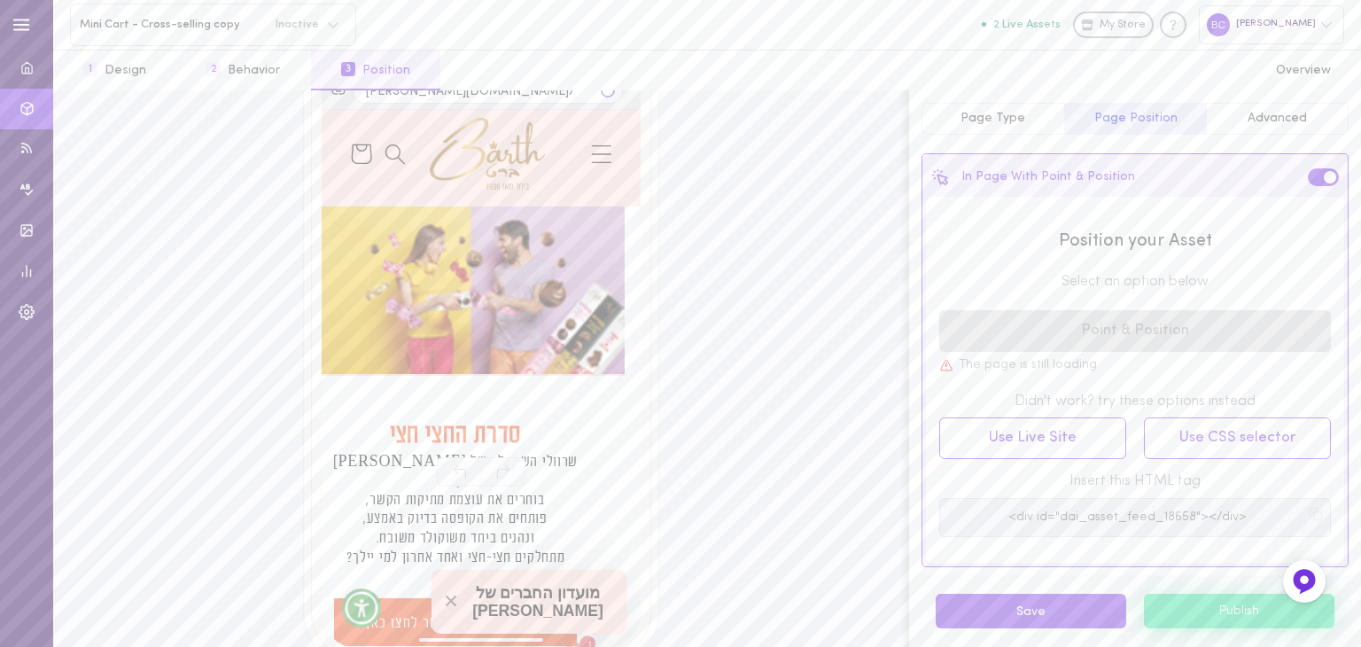
scroll to position [2204, 0]
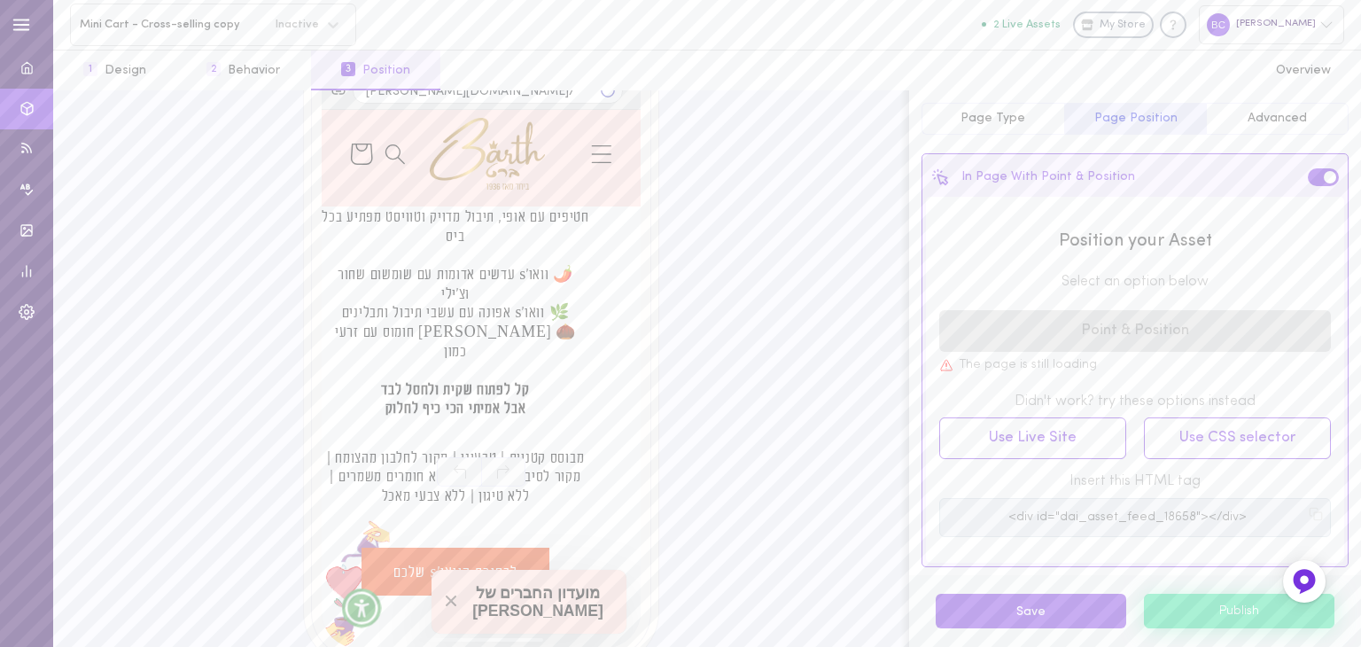
click at [365, 148] on icon at bounding box center [361, 154] width 50 height 50
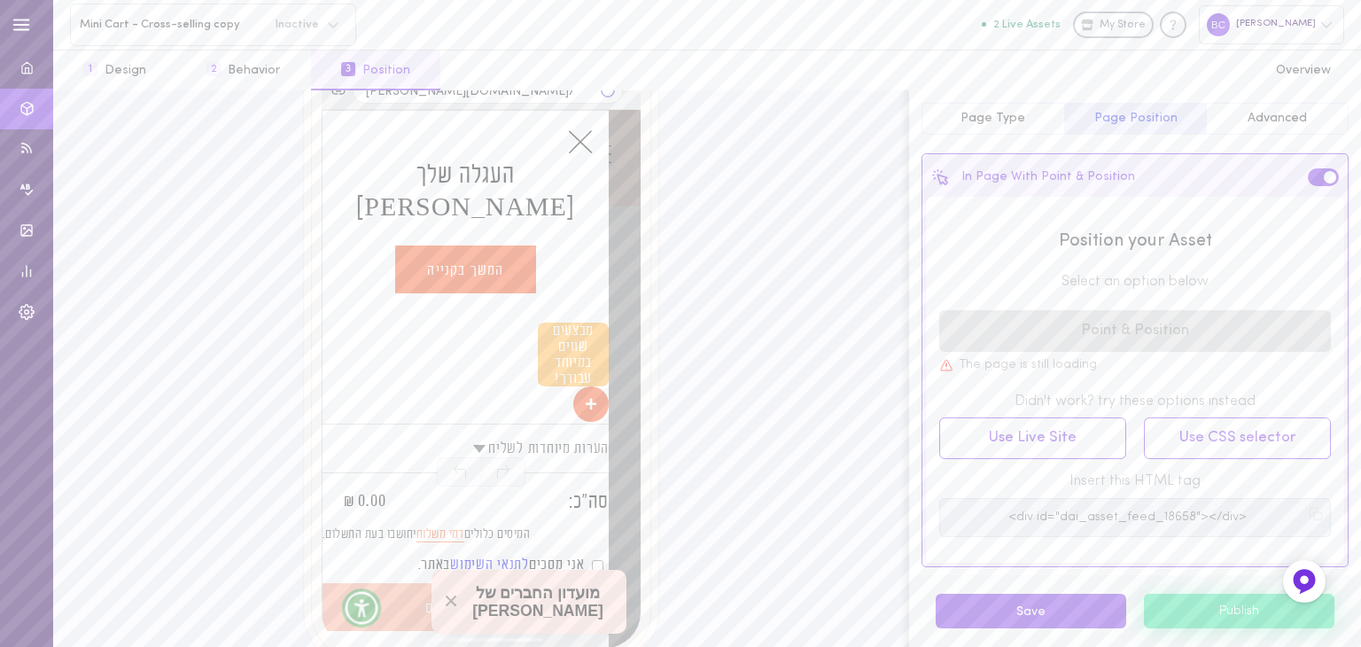
scroll to position [2203, 0]
click at [490, 325] on div "מבצעים שווים במיוחד עבורך! + שווה להוסיף לעגלה😋 מארז ממתקים נוסטלגי מבצע מארז מ…" at bounding box center [498, 373] width 222 height 101
drag, startPoint x: 495, startPoint y: 324, endPoint x: 386, endPoint y: 308, distance: 109.3
click at [386, 308] on div "העגלה שלך [PERSON_NAME] המשך בקנייה יש לך חשבון? התחבר/י לרכישה מהירה." at bounding box center [466, 267] width 254 height 312
click at [496, 311] on div "העגלה שלך [PERSON_NAME] המשך בקנייה יש לך חשבון? התחבר/י לרכישה מהירה." at bounding box center [466, 267] width 254 height 312
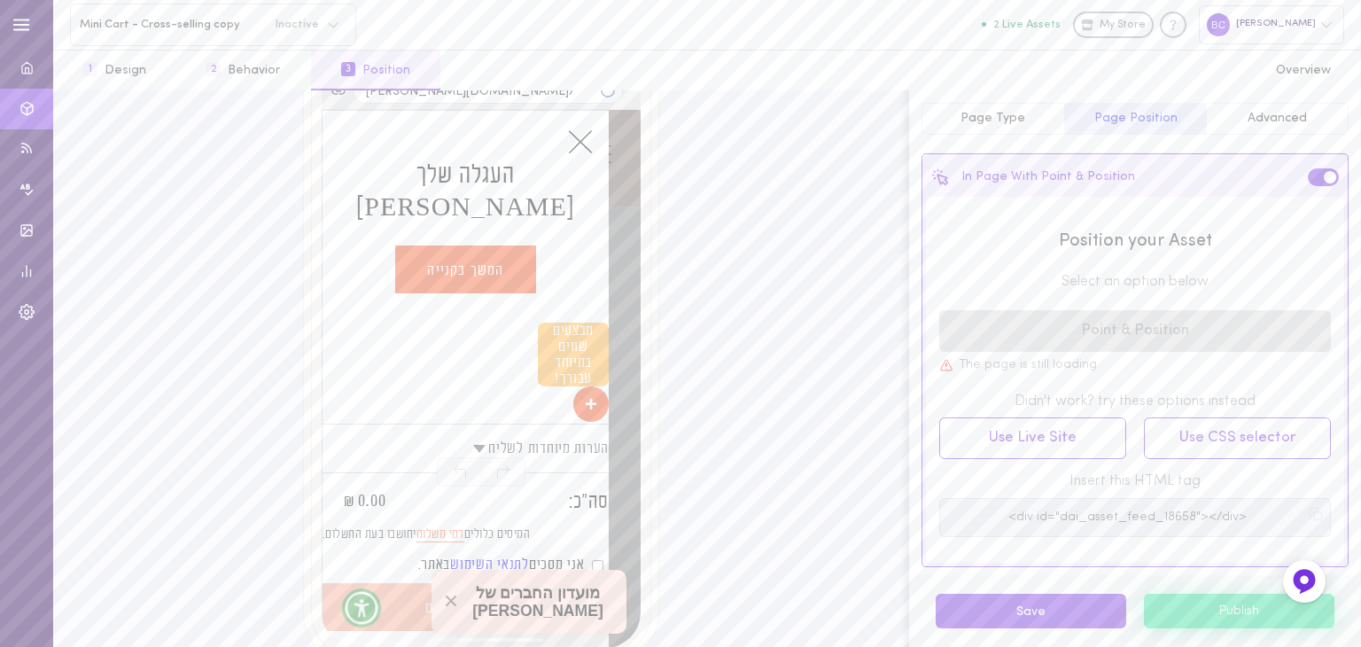
click at [606, 386] on button "+" at bounding box center [590, 403] width 35 height 35
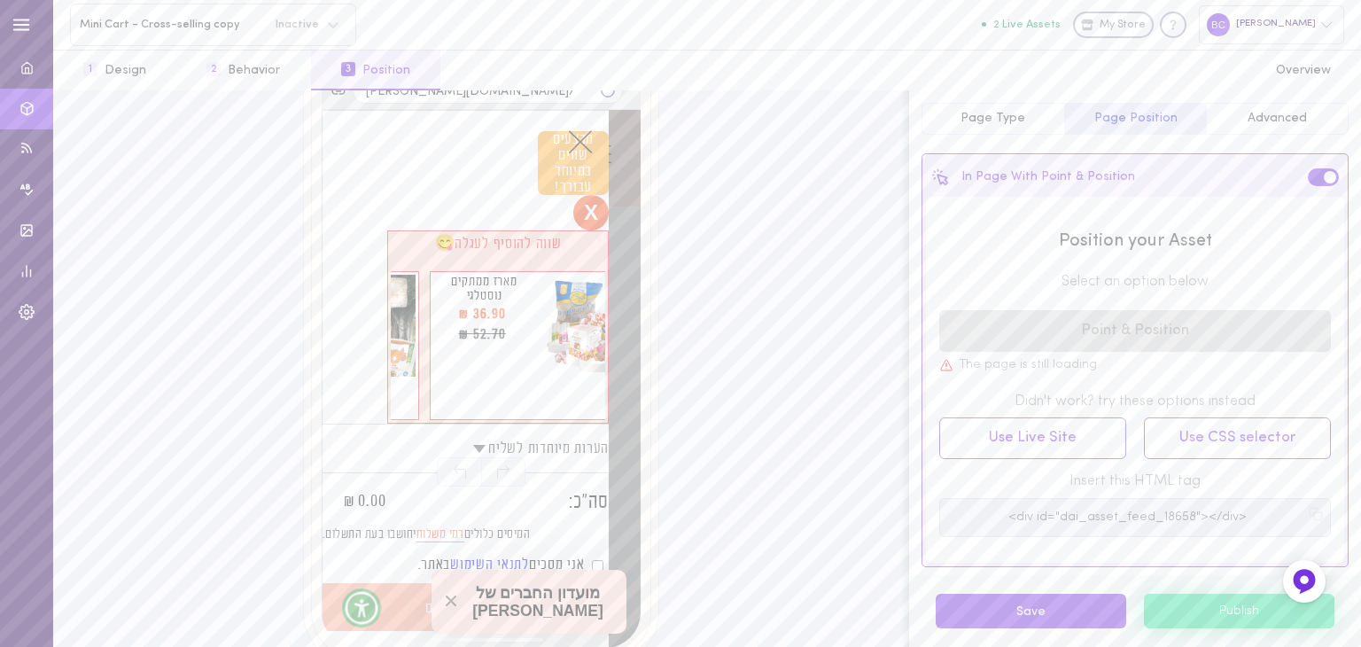
scroll to position [0, 0]
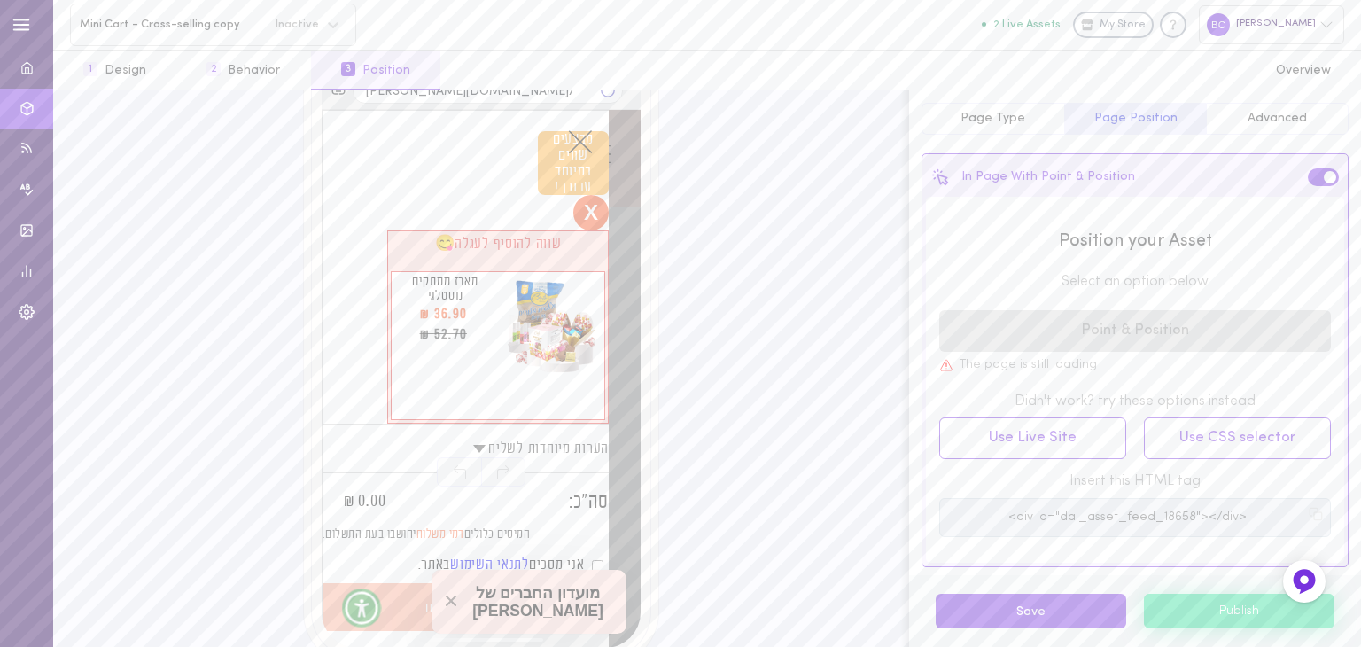
click at [589, 195] on button "X" at bounding box center [590, 212] width 35 height 35
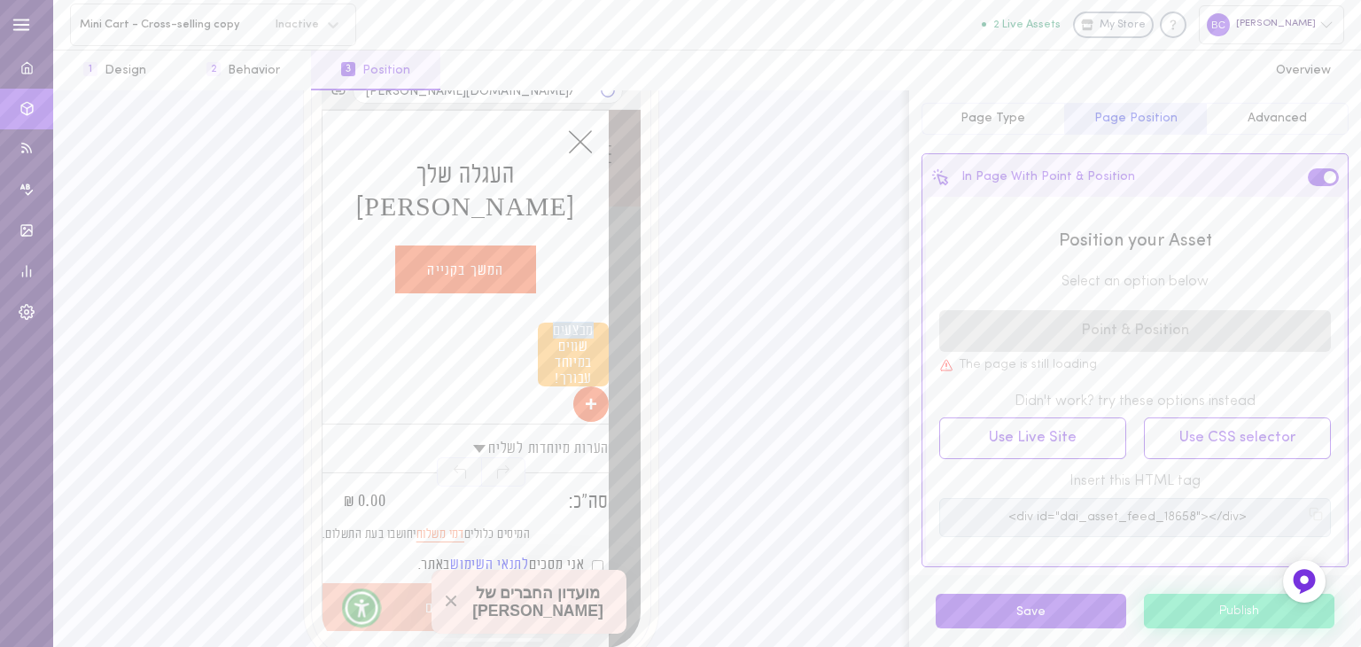
drag, startPoint x: 494, startPoint y: 325, endPoint x: 393, endPoint y: 308, distance: 102.6
click at [391, 308] on div "העגלה שלך [PERSON_NAME] המשך בקנייה יש לך חשבון? התחבר/י לרכישה מהירה. הסל שלי …" at bounding box center [465, 379] width 287 height 538
click at [464, 373] on div "מבצעים שווים במיוחד עבורך! + שווה להוסיף לעגלה😋 מארז ממתקים נוסטלגי מבצע מארז מ…" at bounding box center [498, 373] width 222 height 101
click at [584, 394] on button "+" at bounding box center [590, 403] width 35 height 35
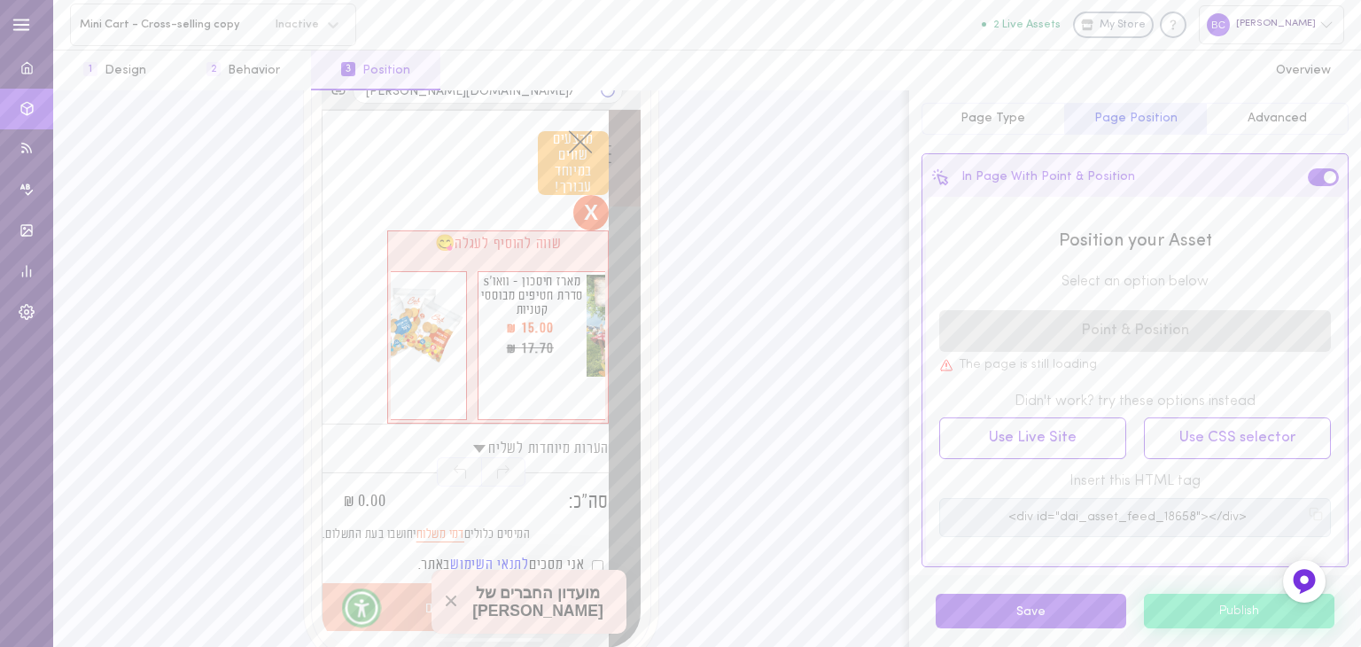
scroll to position [0, -450]
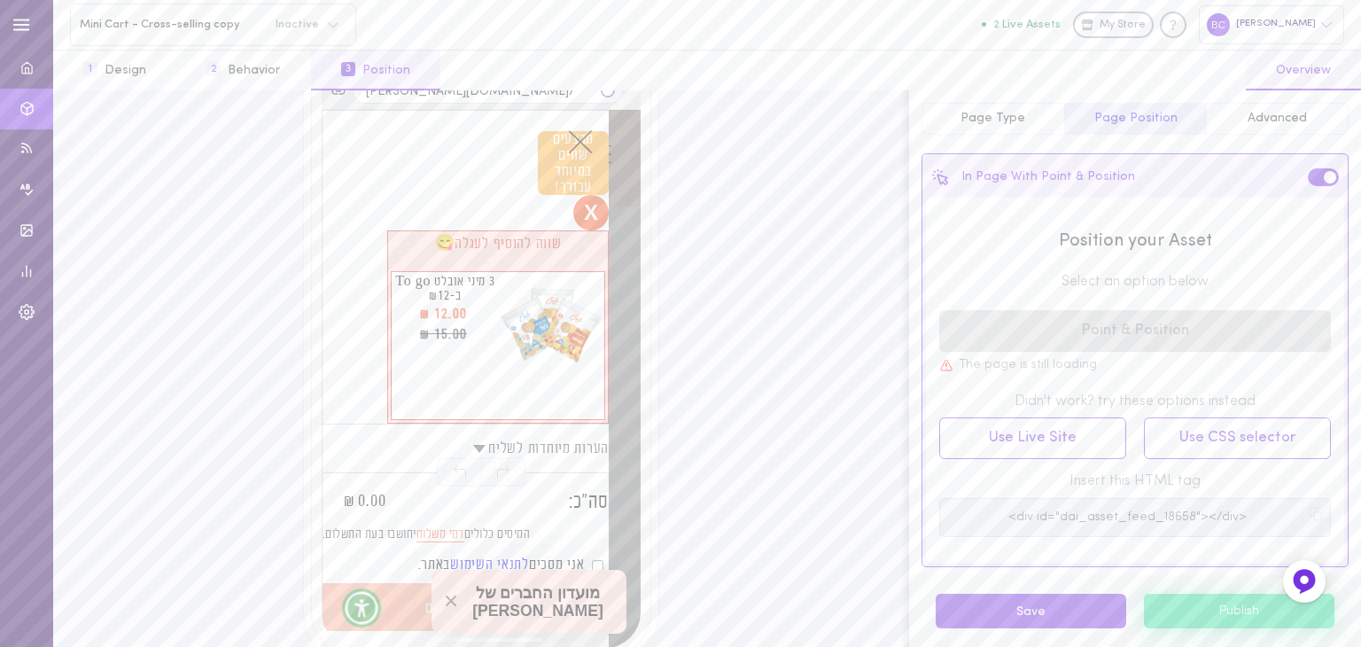
click at [1317, 80] on button "4 Overview" at bounding box center [1303, 71] width 115 height 40
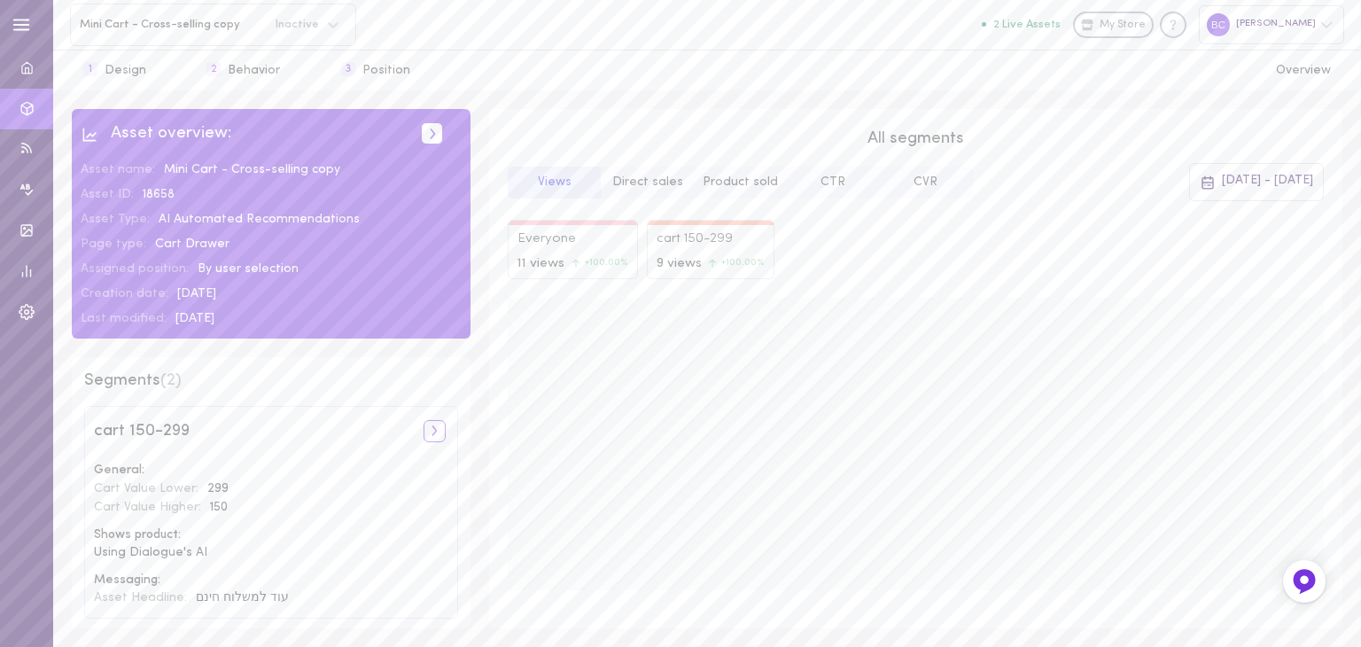
scroll to position [199, 0]
click at [425, 463] on icon at bounding box center [434, 463] width 18 height 18
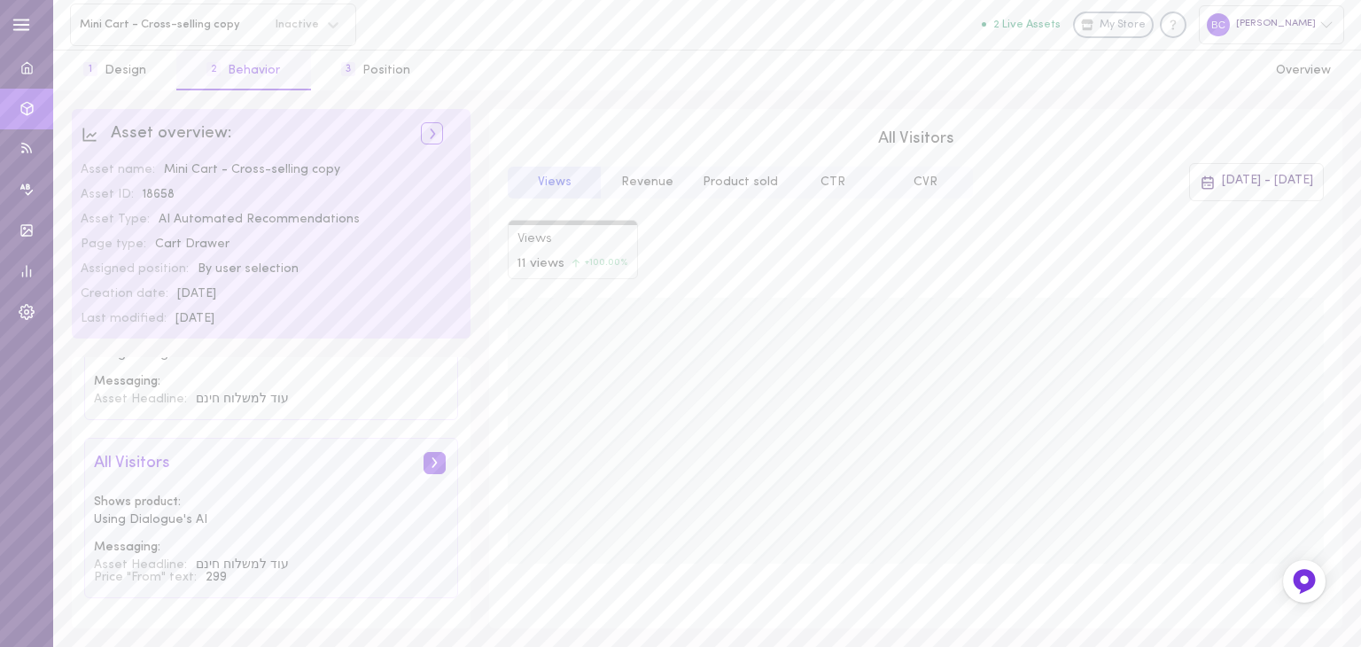
click at [269, 66] on button "2 Behavior" at bounding box center [243, 71] width 134 height 40
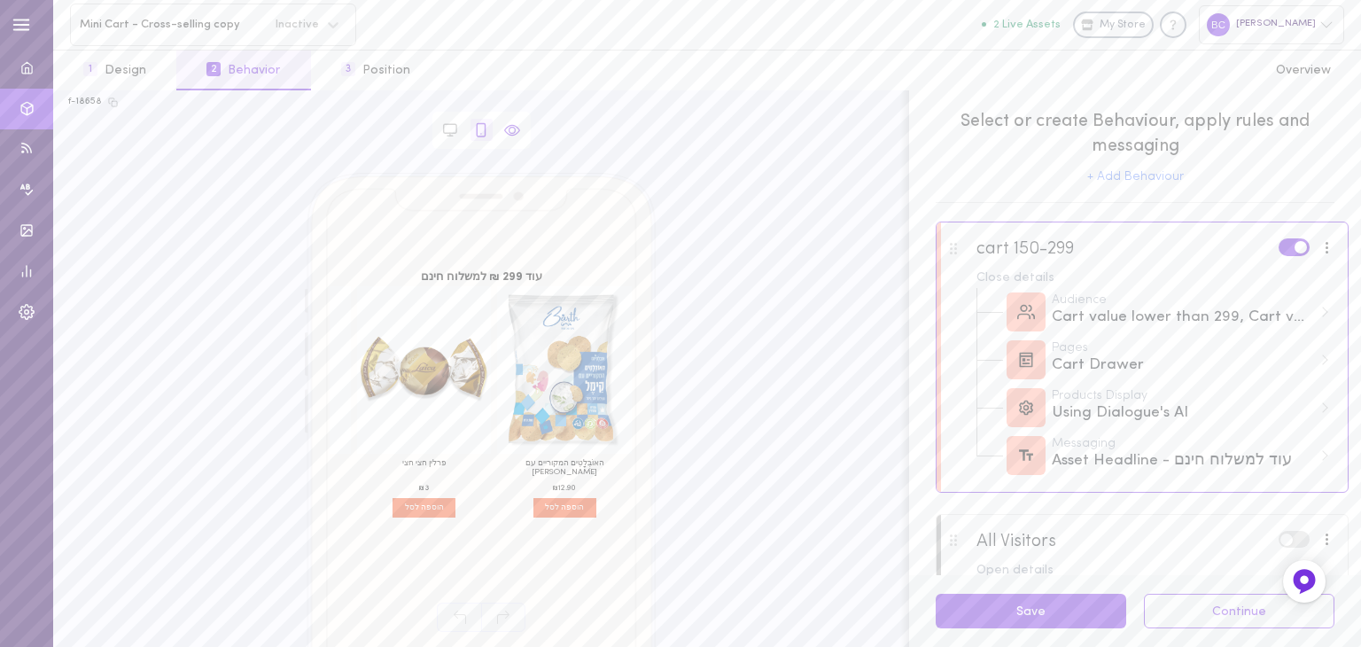
click at [511, 137] on icon at bounding box center [512, 130] width 16 height 16
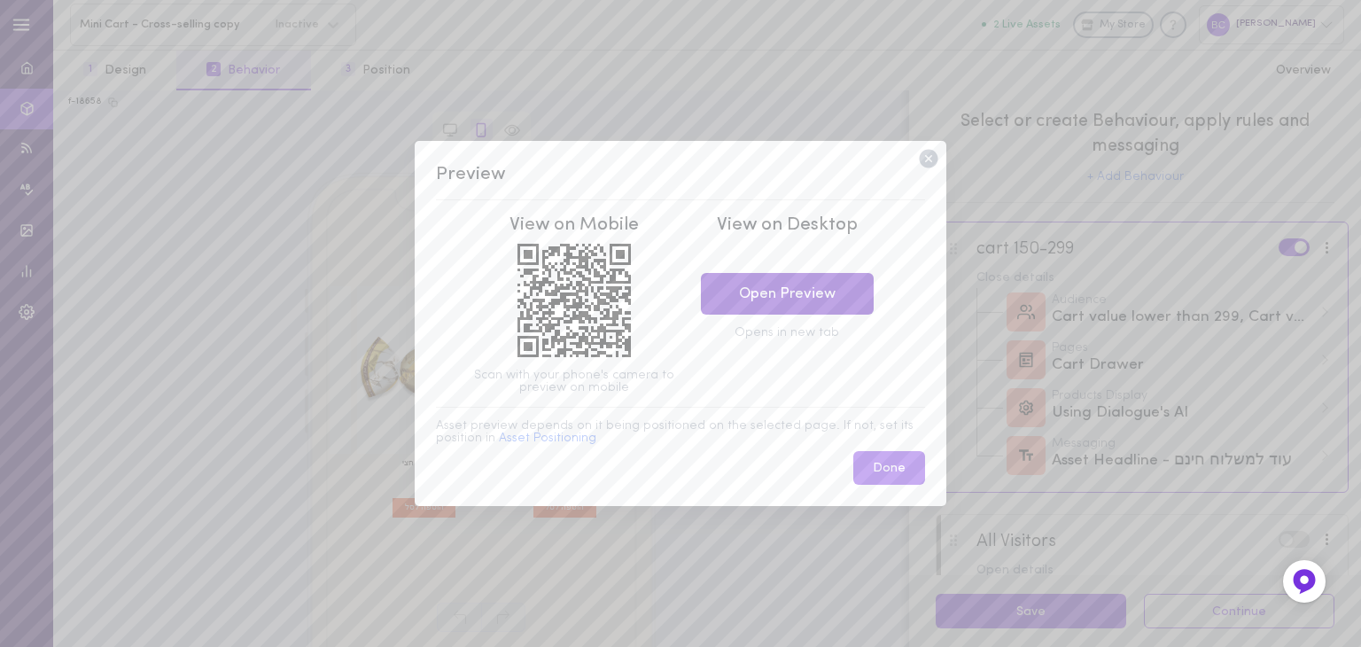
click at [804, 299] on link "Open Preview" at bounding box center [787, 294] width 173 height 42
